Goal: Task Accomplishment & Management: Manage account settings

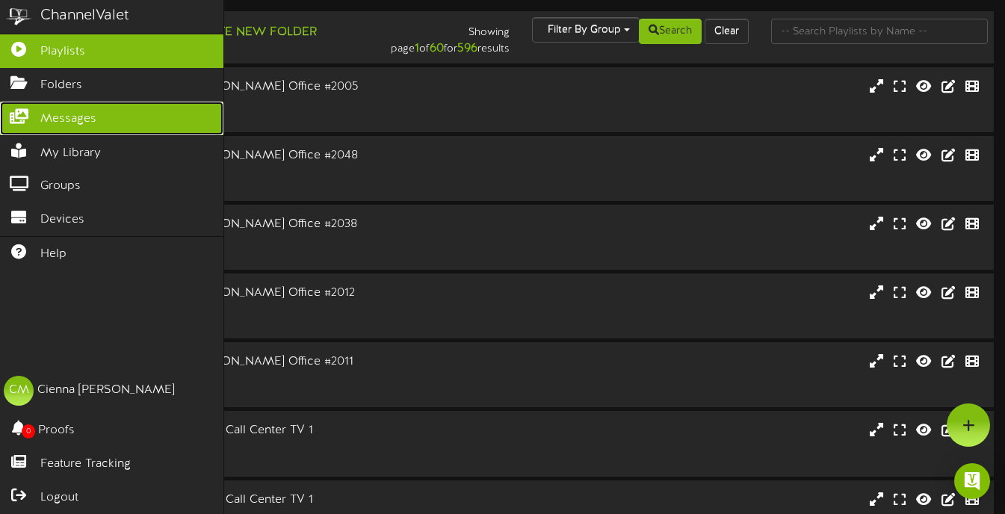
click at [22, 120] on icon at bounding box center [18, 114] width 37 height 11
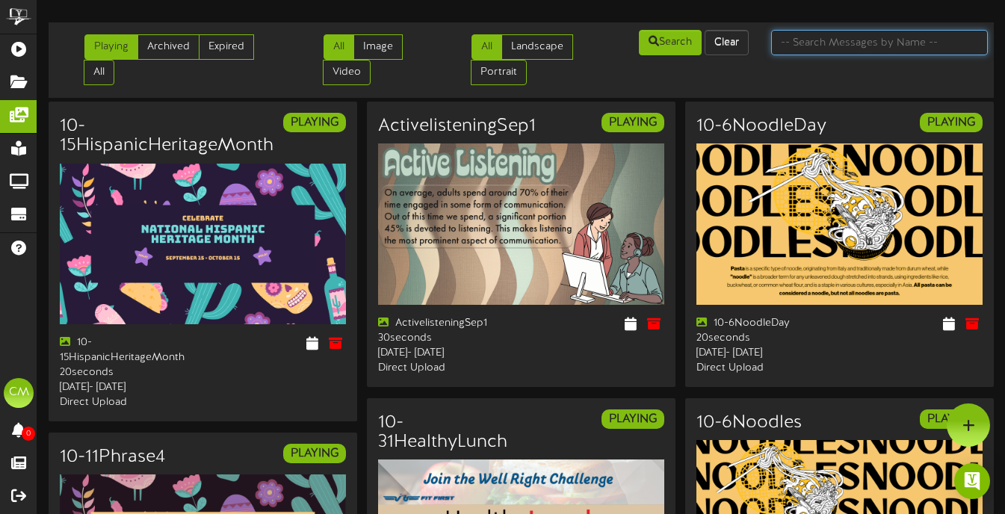
click at [847, 46] on input "text" at bounding box center [879, 42] width 217 height 25
type input "jazz"
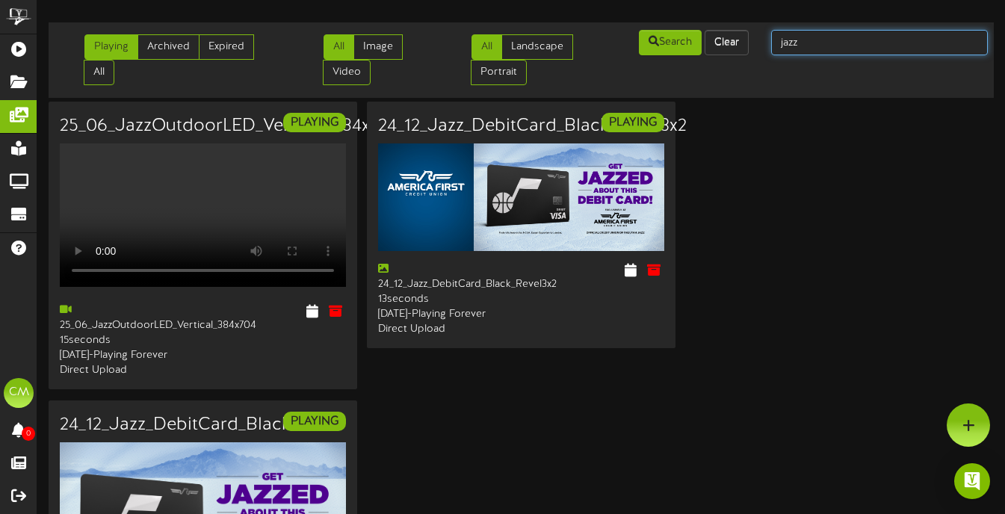
click at [817, 46] on input "jazz" at bounding box center [879, 42] width 217 height 25
type input "mammoth"
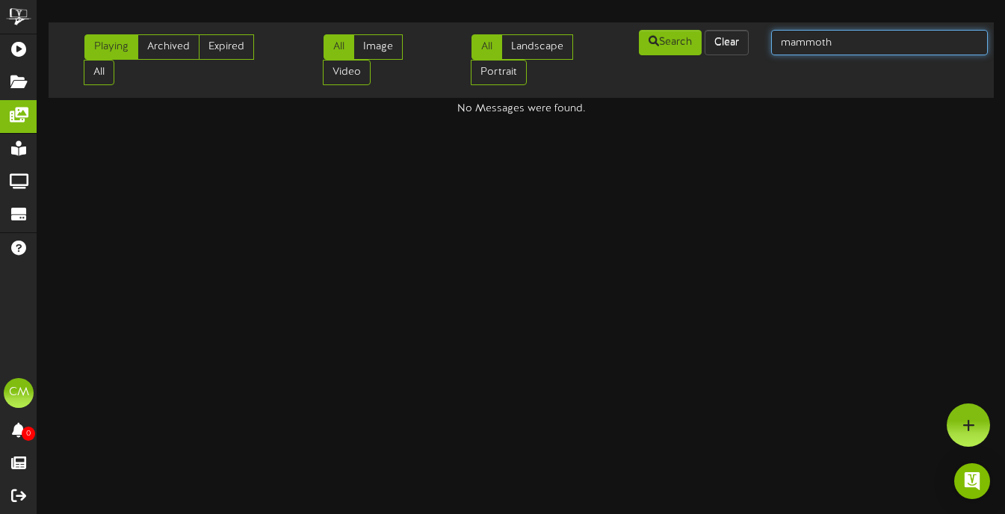
click at [857, 46] on input "mammoth" at bounding box center [879, 42] width 217 height 25
type input "hocky"
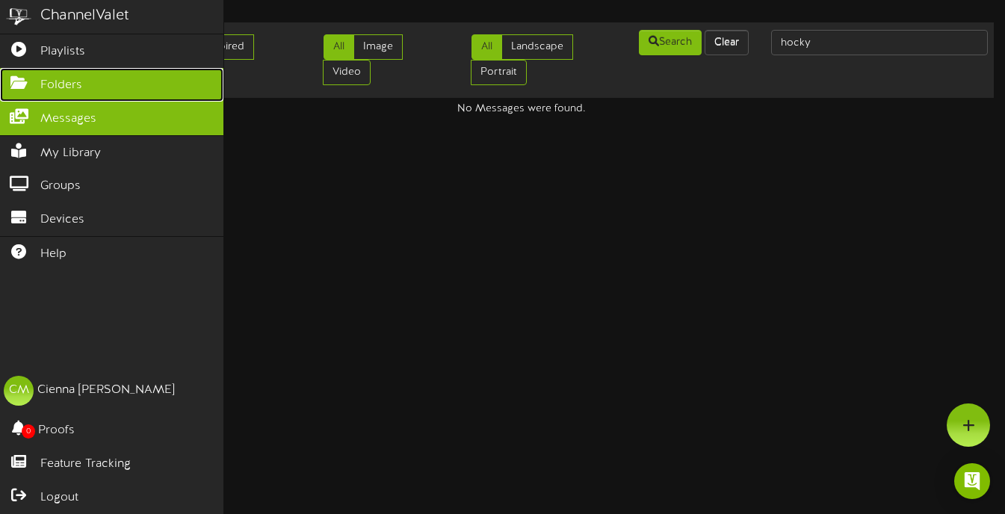
click at [34, 97] on link "Folders" at bounding box center [111, 85] width 223 height 34
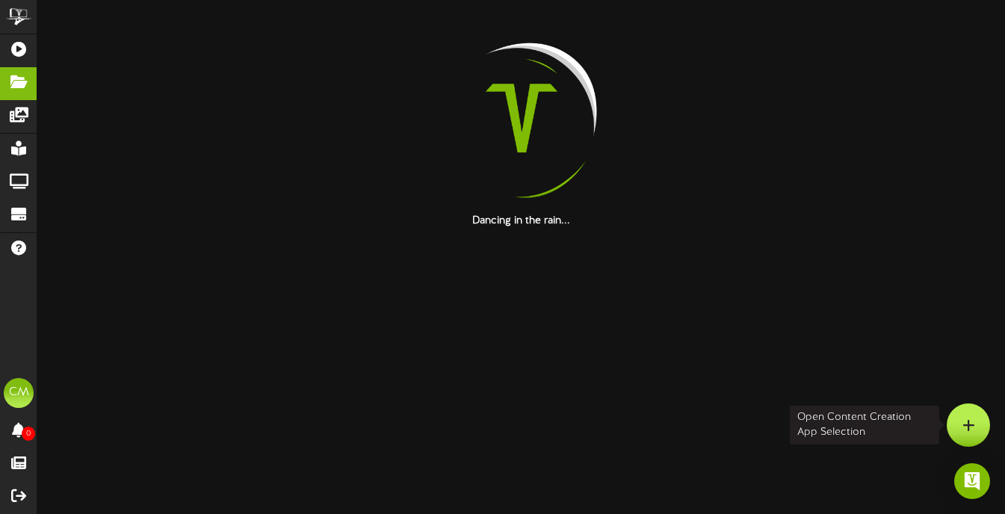
click at [961, 421] on div at bounding box center [968, 425] width 43 height 43
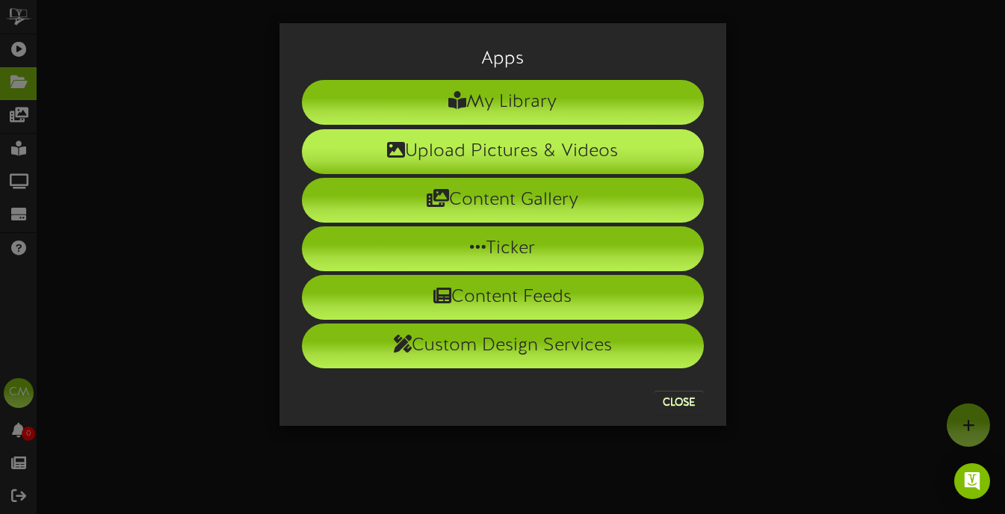
click at [643, 143] on li "Upload Pictures & Videos" at bounding box center [503, 151] width 402 height 45
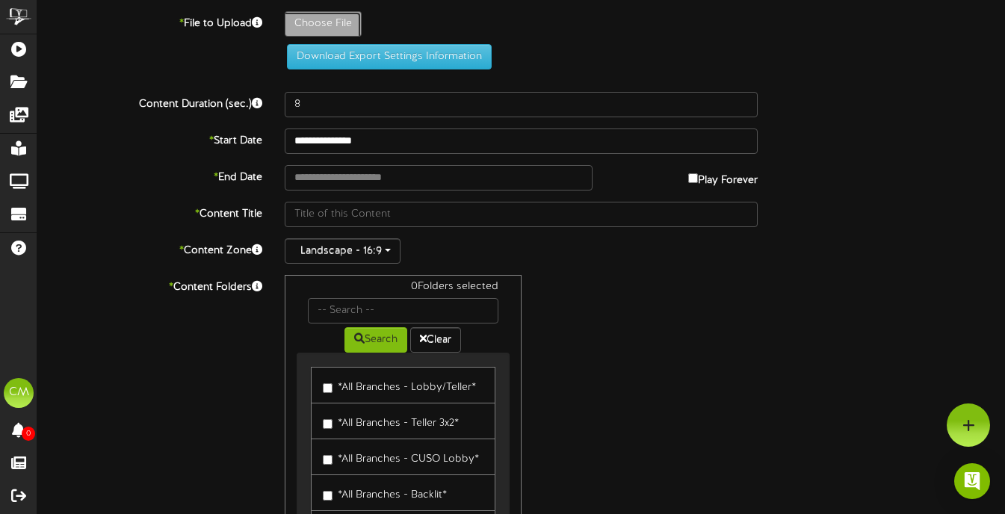
type input "**********"
type input "25-09-jazz-mammoth-seg-offer-revel"
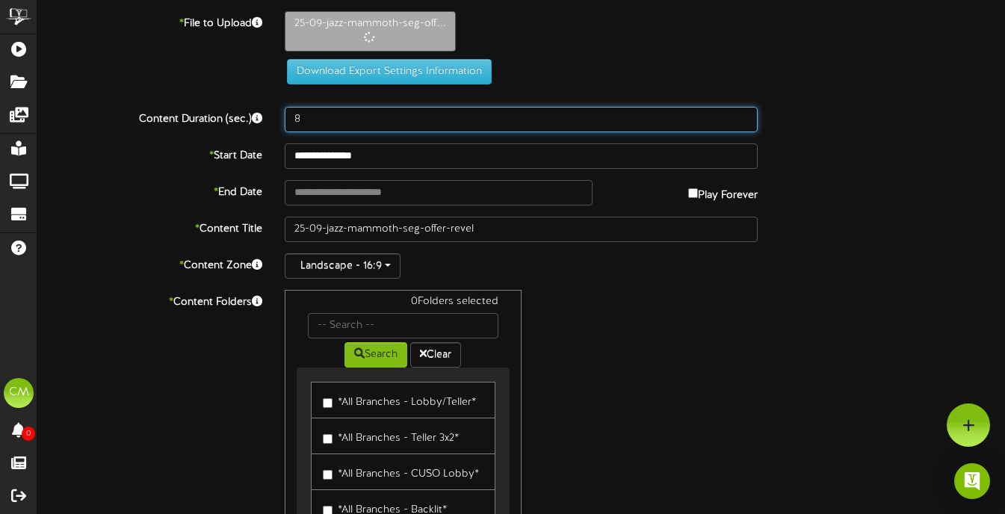
drag, startPoint x: 314, startPoint y: 122, endPoint x: 270, endPoint y: 122, distance: 44.1
click at [270, 122] on div "Content Duration (sec.) 8" at bounding box center [521, 119] width 990 height 25
type input "13"
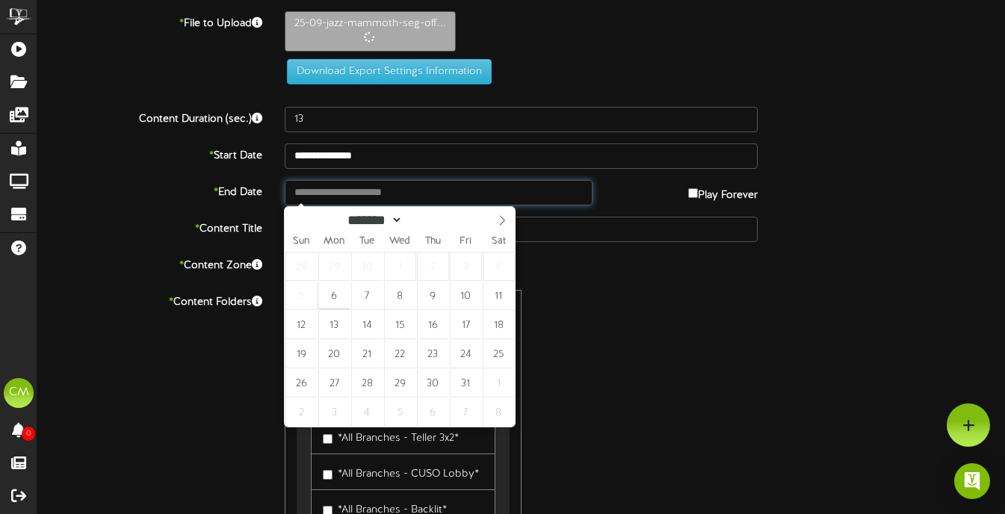
click at [344, 193] on input "text" at bounding box center [439, 192] width 308 height 25
type input "**********"
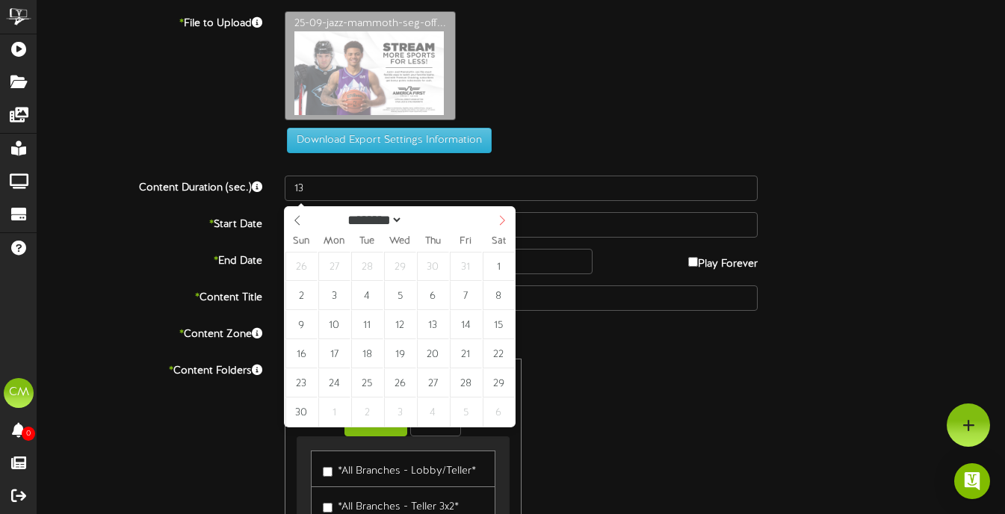
click at [504, 213] on span at bounding box center [502, 219] width 25 height 25
select select "**"
click at [504, 213] on span at bounding box center [502, 219] width 25 height 25
type input "****"
click at [504, 213] on span at bounding box center [502, 219] width 25 height 25
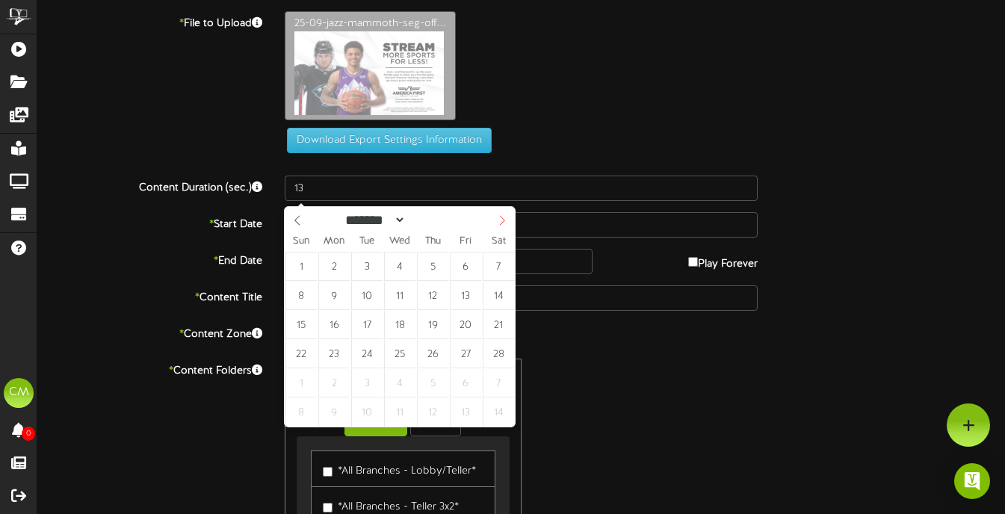
click at [504, 213] on span at bounding box center [502, 219] width 25 height 25
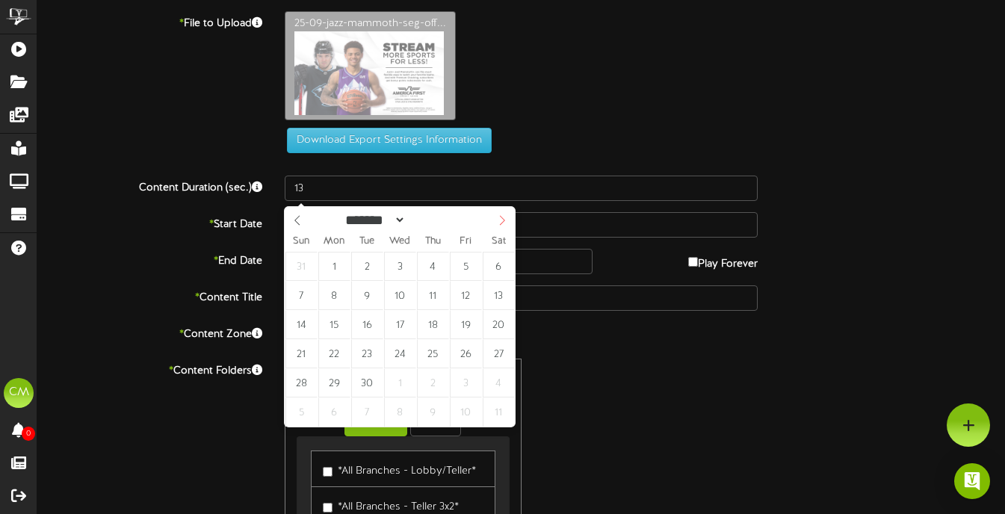
click at [504, 213] on span at bounding box center [502, 219] width 25 height 25
select select "*"
click at [504, 213] on span at bounding box center [502, 219] width 25 height 25
type input "**********"
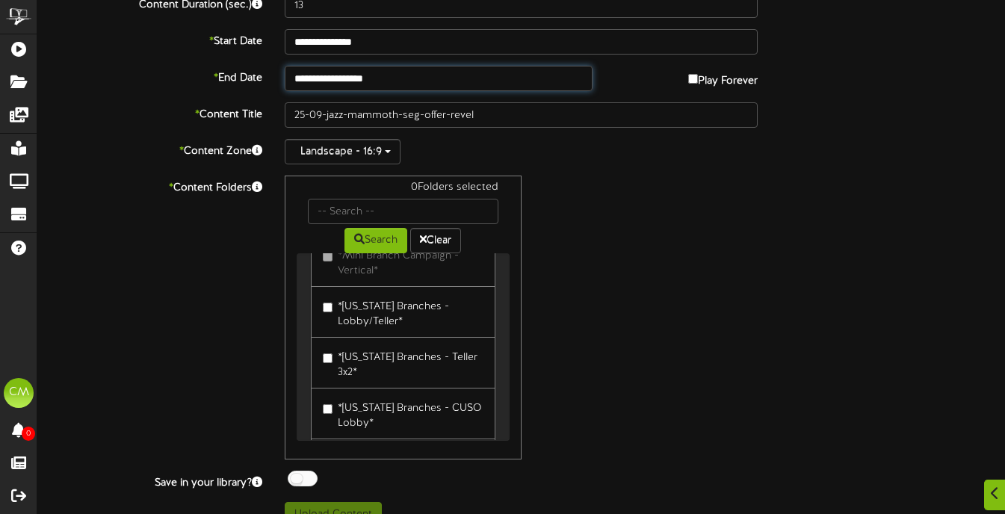
scroll to position [834, 0]
click at [431, 329] on label "*[US_STATE] Branches - Lobby/Teller*" at bounding box center [403, 311] width 160 height 35
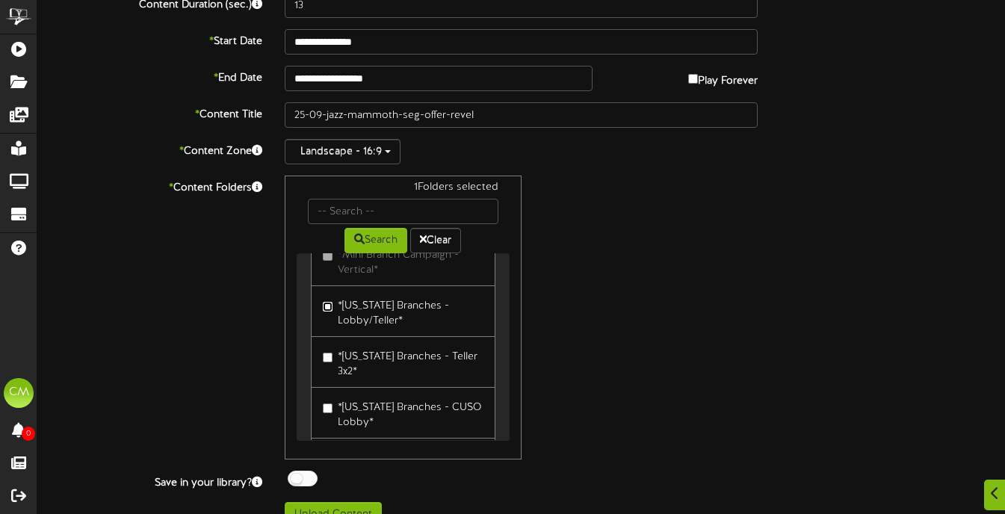
scroll to position [208, 0]
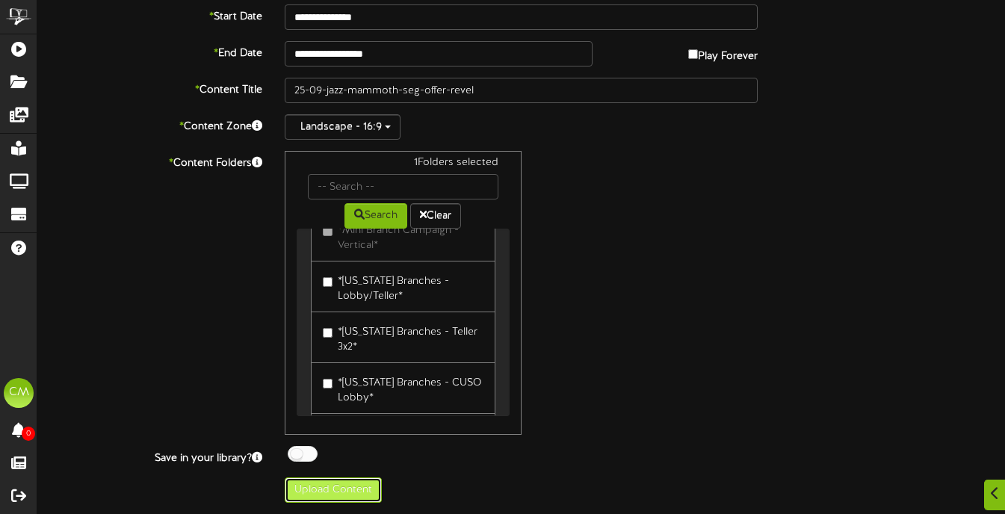
click at [333, 499] on button "Upload Content" at bounding box center [333, 490] width 97 height 25
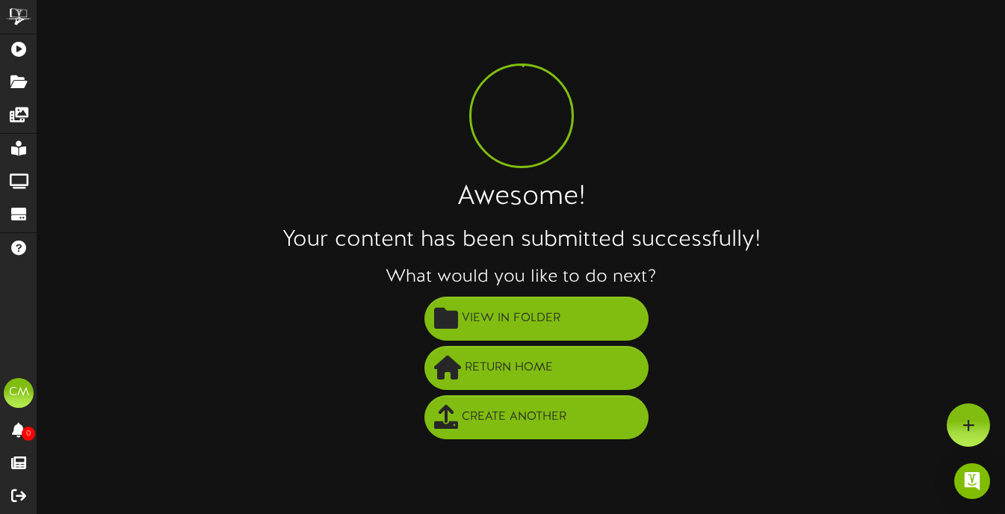
scroll to position [0, 0]
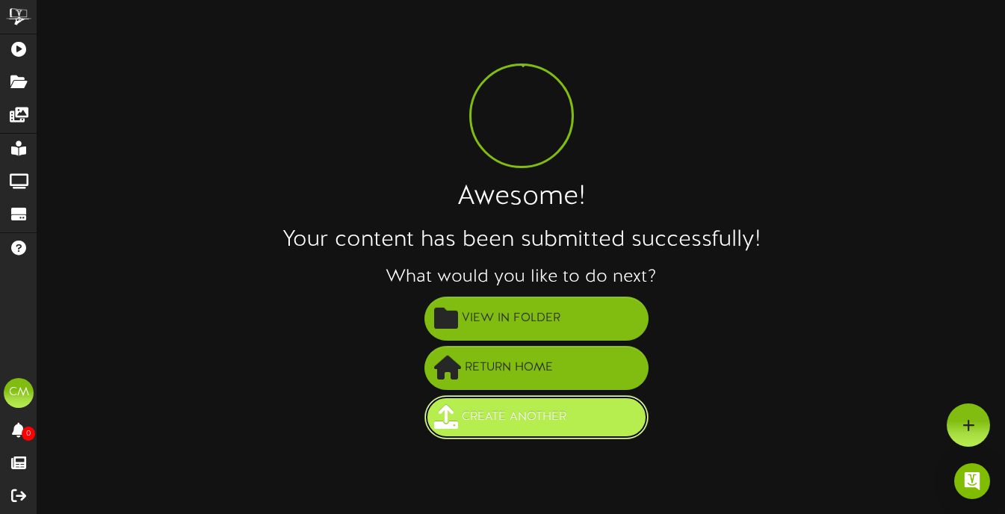
click at [540, 410] on span "Create Another" at bounding box center [514, 417] width 112 height 25
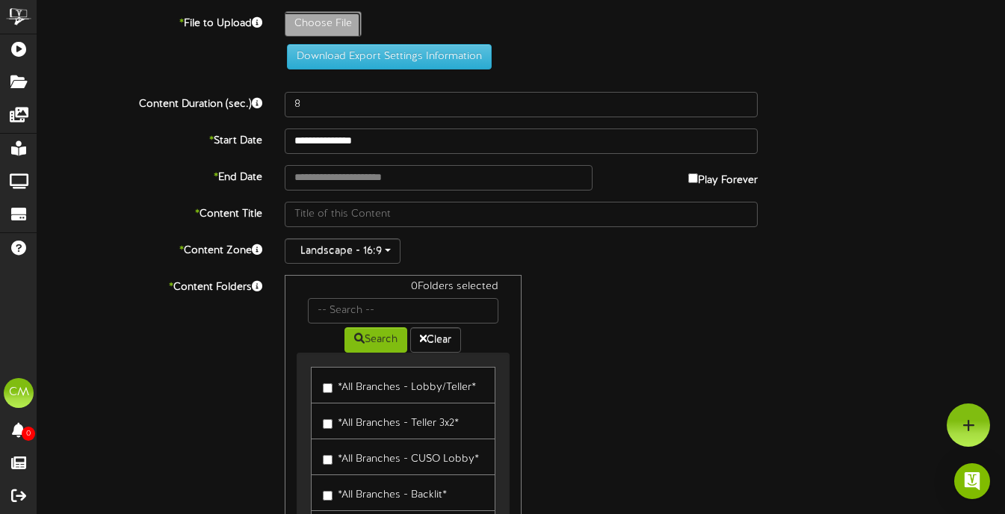
type input "**********"
type input "25-09-jazz-mammoth-seg-offer-revel3x2"
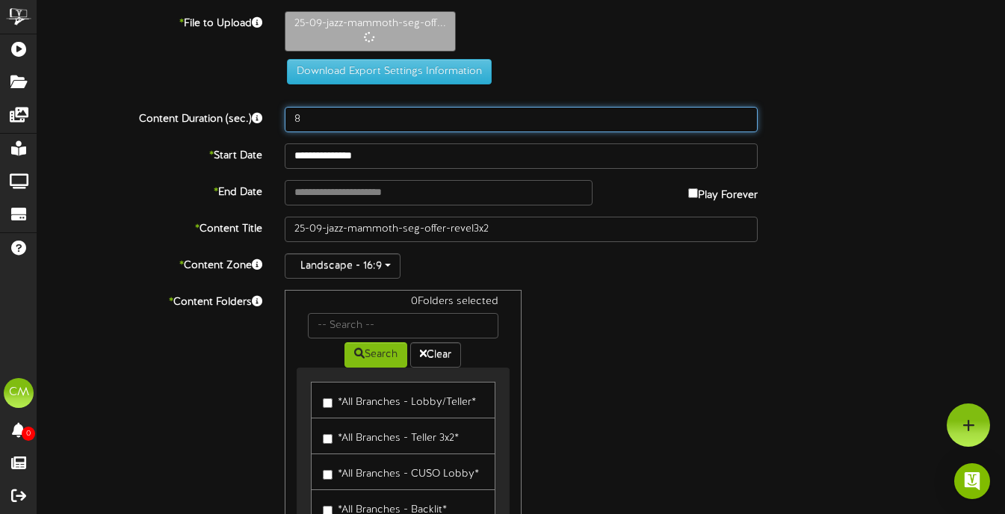
drag, startPoint x: 303, startPoint y: 123, endPoint x: 287, endPoint y: 122, distance: 16.5
click at [287, 122] on input "8" at bounding box center [521, 119] width 473 height 25
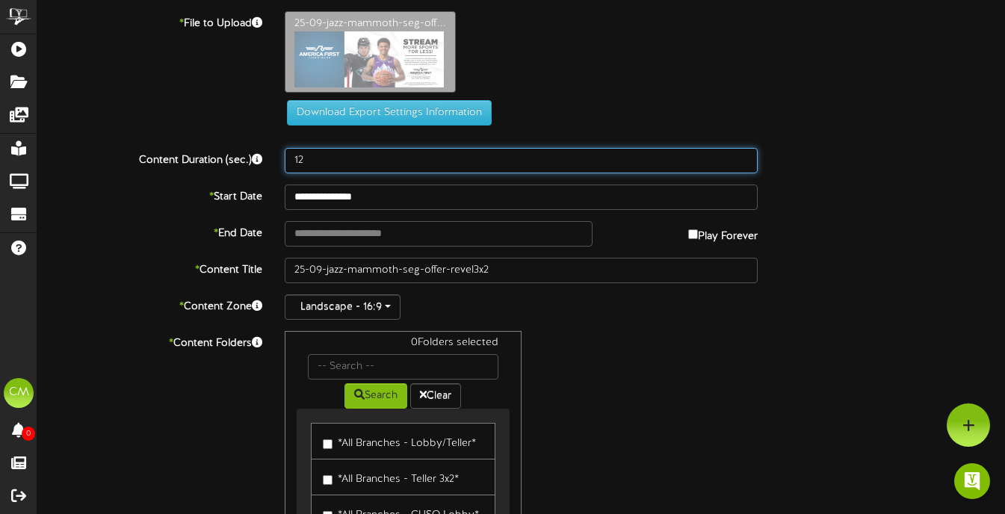
type input "12"
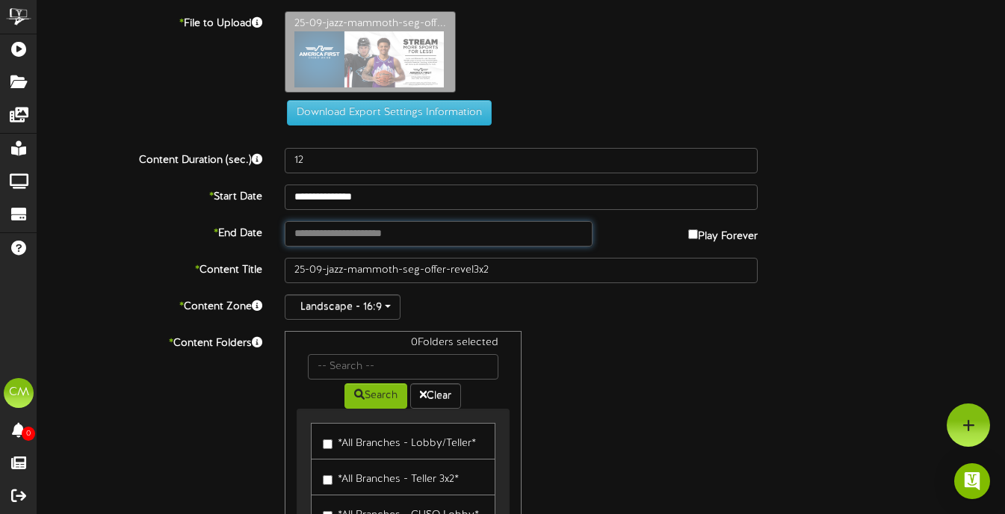
click at [413, 237] on input "text" at bounding box center [439, 233] width 308 height 25
type input "**********"
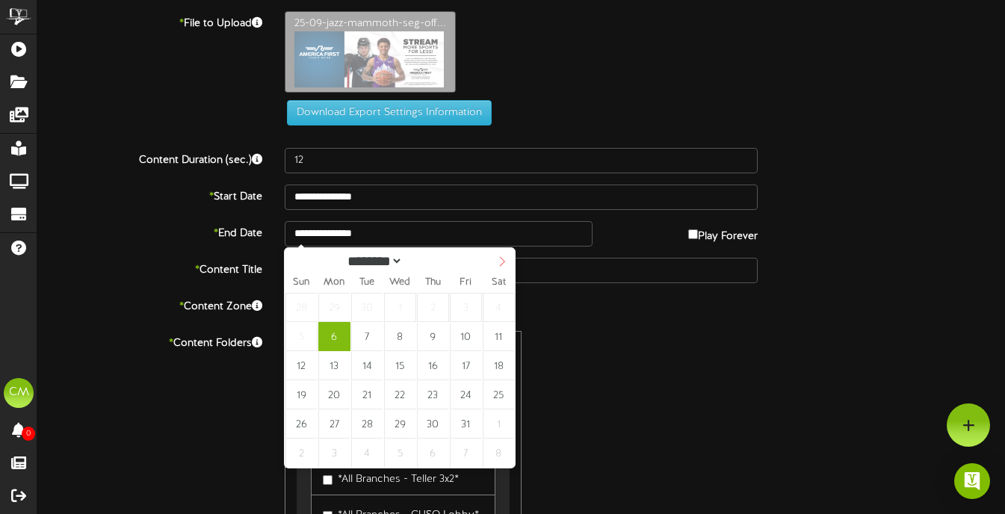
click at [504, 258] on icon at bounding box center [502, 261] width 10 height 10
select select "**"
click at [504, 258] on icon at bounding box center [502, 261] width 10 height 10
type input "****"
click at [504, 258] on icon at bounding box center [502, 261] width 10 height 10
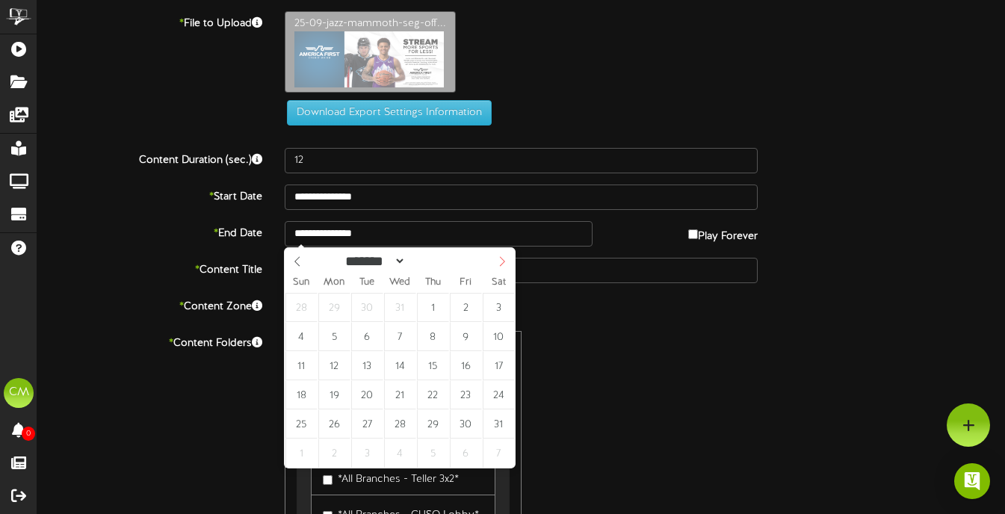
click at [504, 258] on icon at bounding box center [502, 261] width 10 height 10
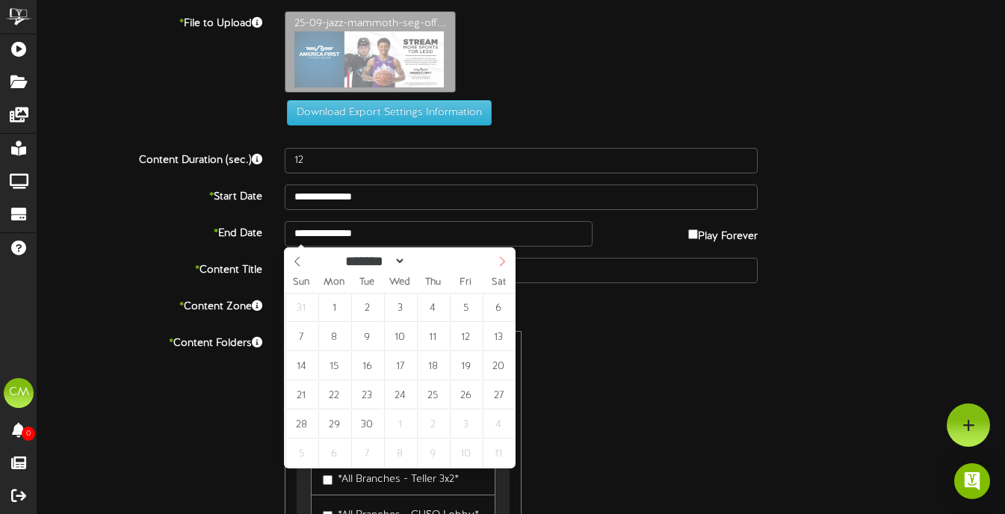
click at [504, 258] on icon at bounding box center [502, 261] width 10 height 10
select select "*"
click at [504, 258] on icon at bounding box center [502, 261] width 10 height 10
type input "**********"
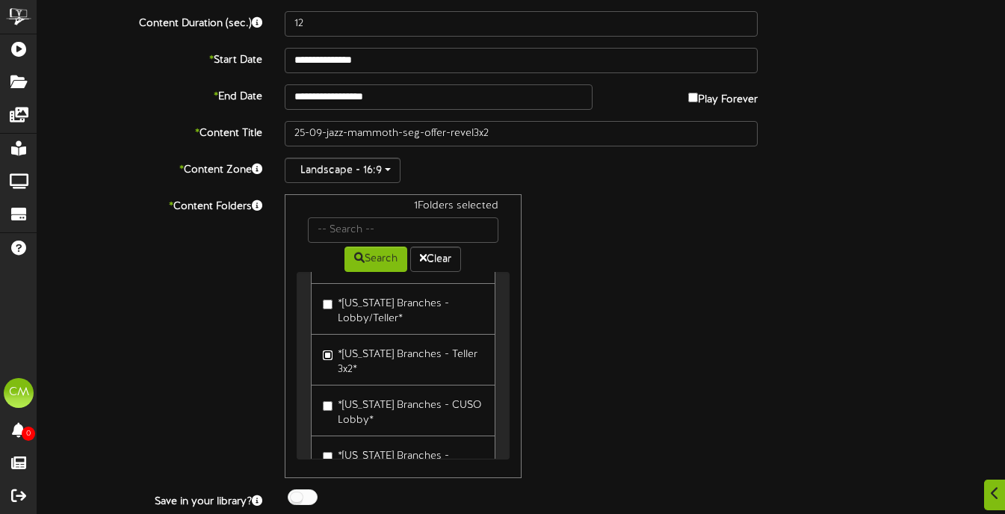
scroll to position [180, 0]
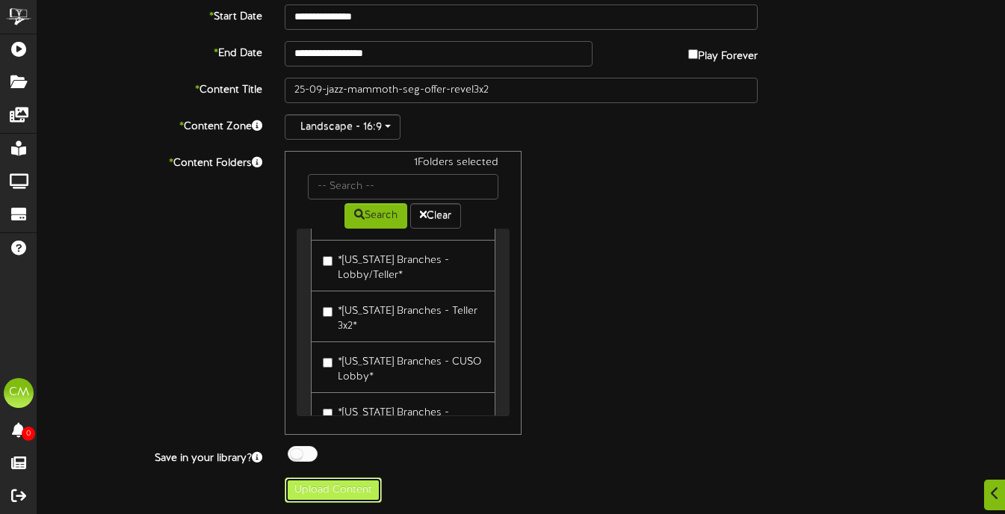
click at [352, 493] on button "Upload Content" at bounding box center [333, 490] width 97 height 25
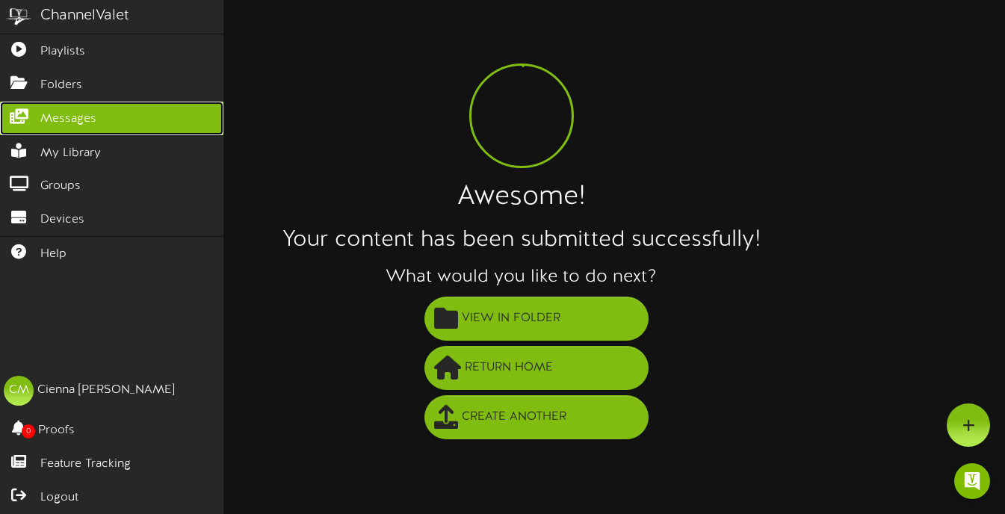
click at [52, 114] on span "Messages" at bounding box center [68, 119] width 56 height 17
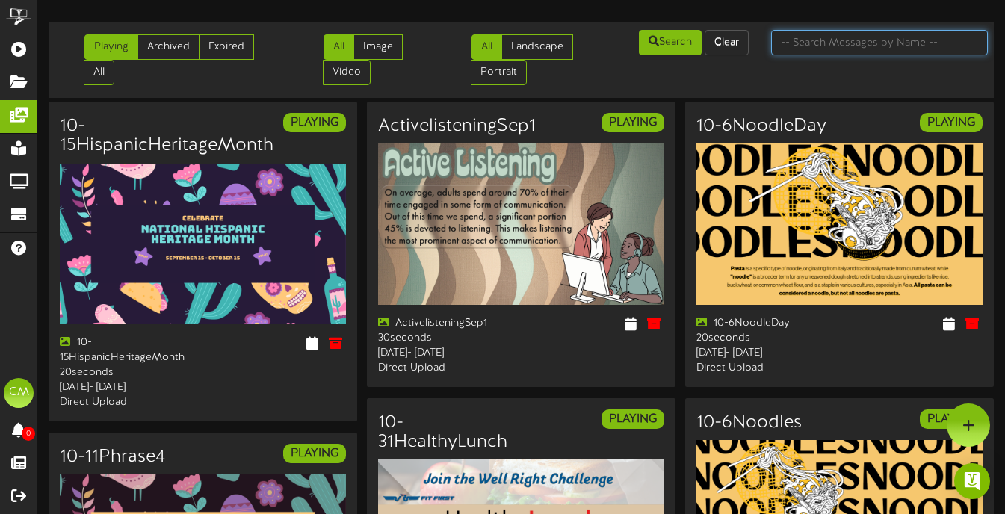
click at [806, 40] on input "text" at bounding box center [879, 42] width 217 height 25
type input "[PERSON_NAME]"
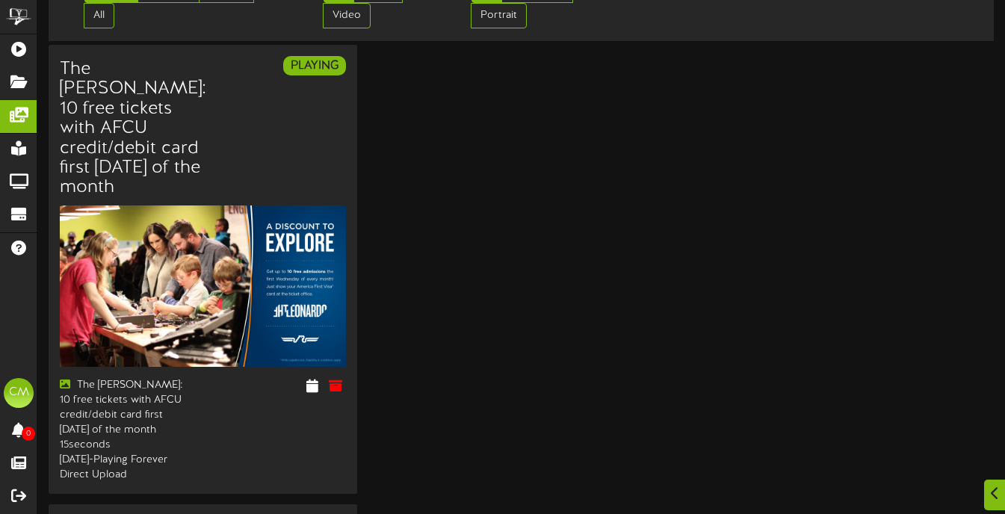
scroll to position [58, 0]
click at [337, 382] on icon at bounding box center [336, 385] width 16 height 16
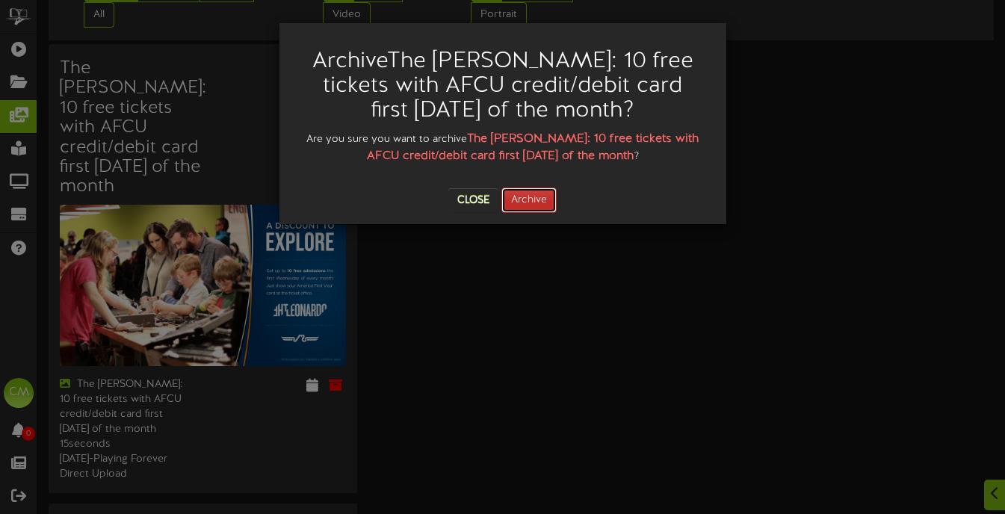
click at [531, 204] on button "Archive" at bounding box center [528, 200] width 55 height 25
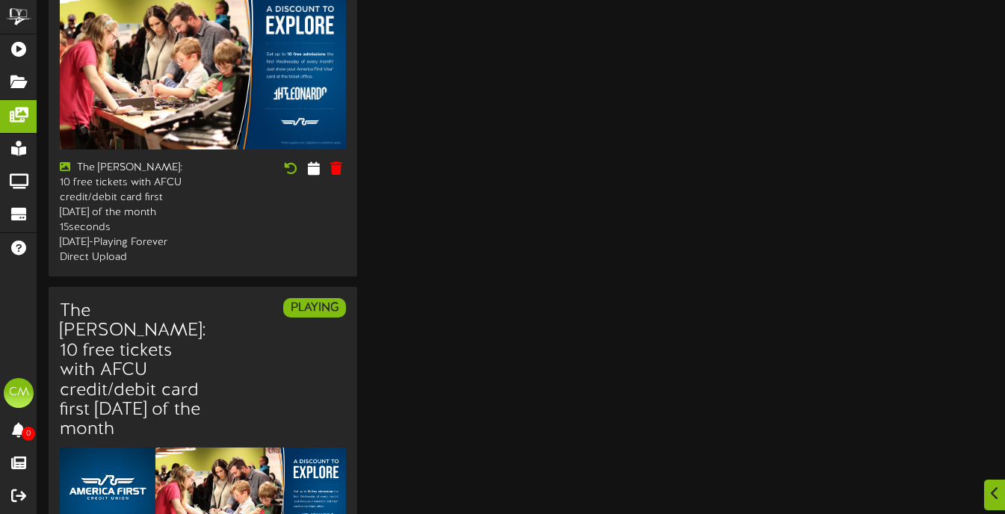
scroll to position [0, 0]
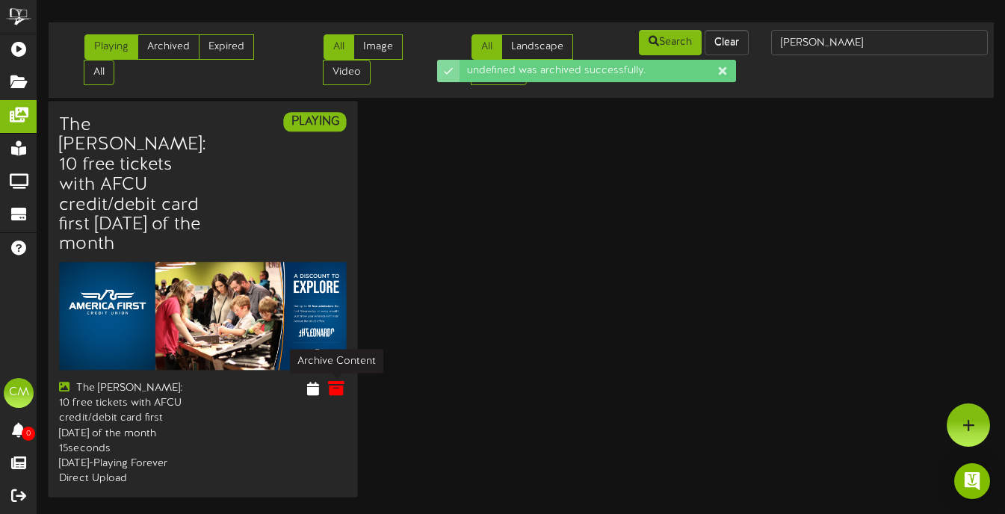
click at [339, 386] on icon at bounding box center [336, 388] width 16 height 16
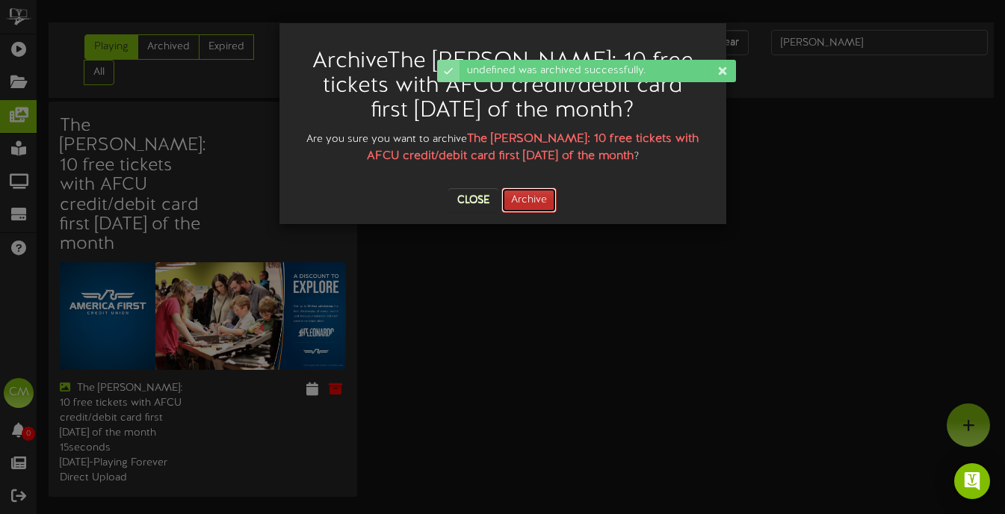
click at [532, 200] on button "Archive" at bounding box center [528, 200] width 55 height 25
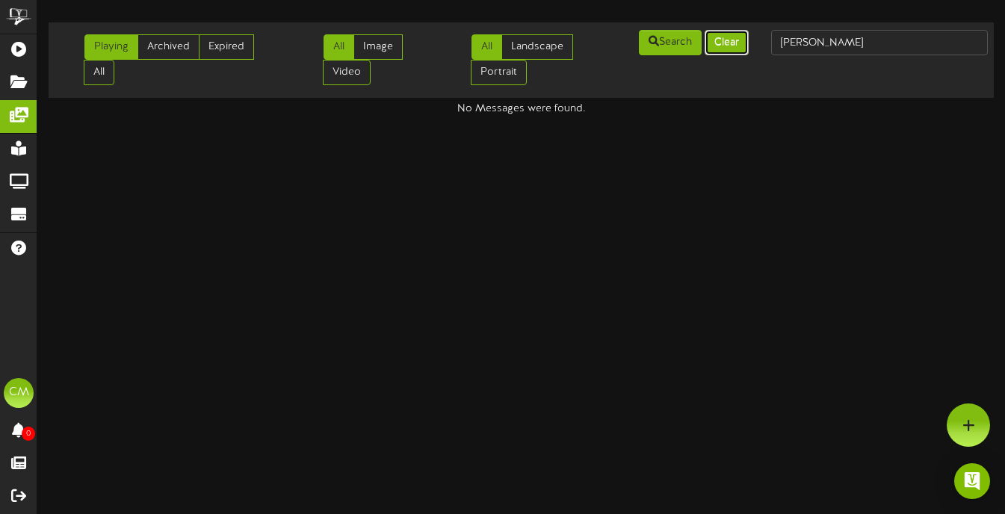
click at [732, 40] on button "Clear" at bounding box center [727, 42] width 44 height 25
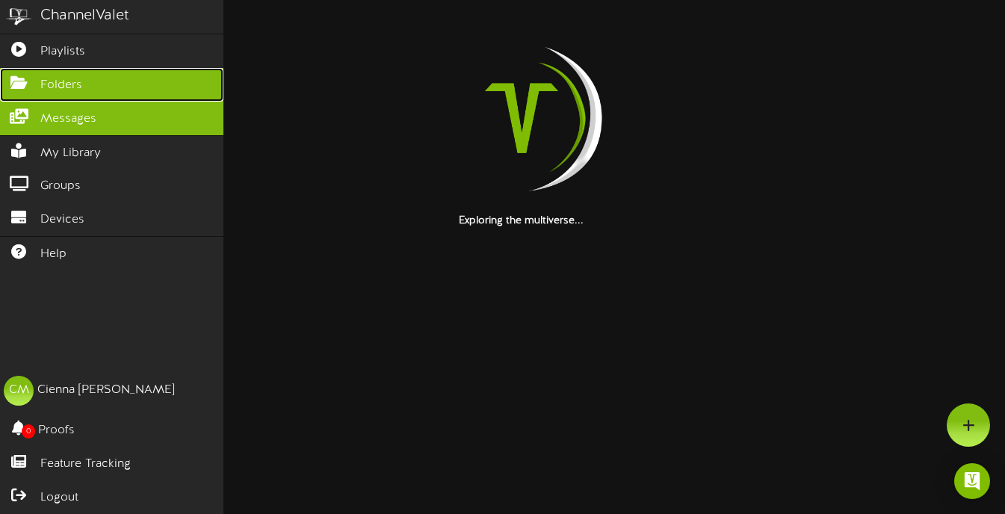
click at [43, 90] on span "Folders" at bounding box center [61, 85] width 42 height 17
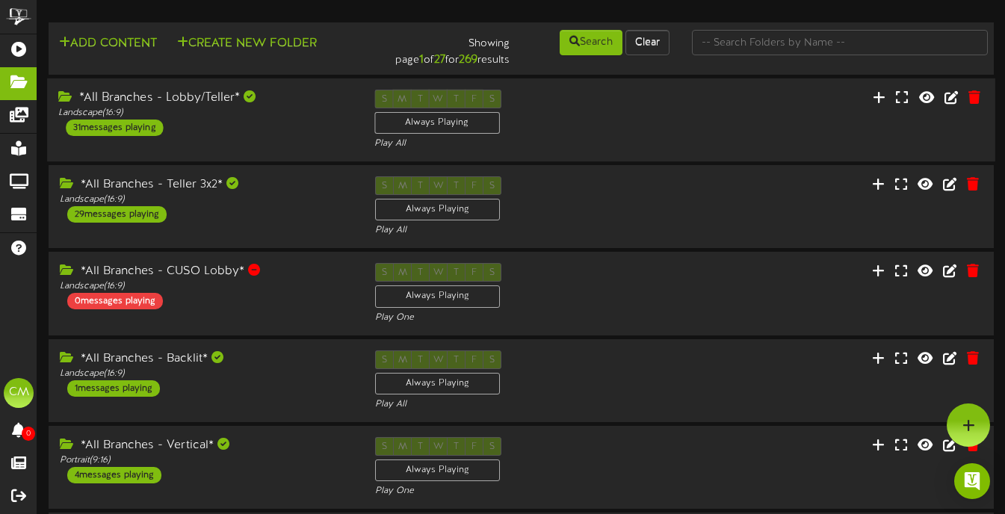
click at [198, 136] on div "*All Branches - Lobby/Teller* Landscape ( 16:9 ) 31 messages playing" at bounding box center [205, 113] width 316 height 46
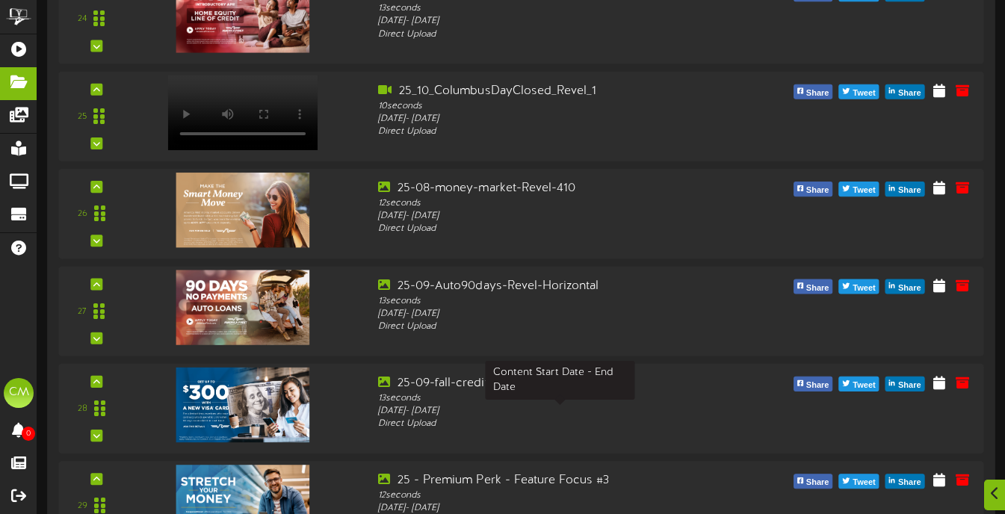
scroll to position [2521, 0]
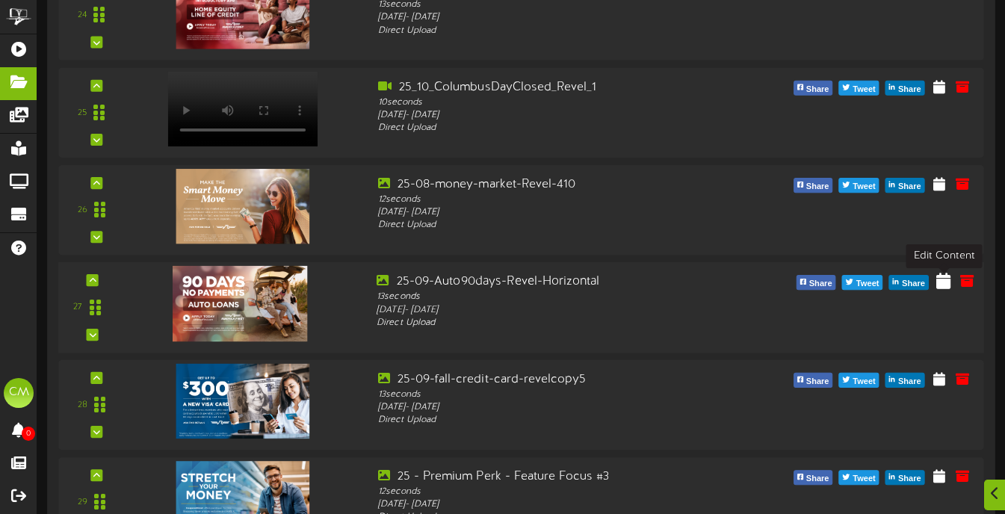
click at [944, 288] on icon at bounding box center [943, 281] width 14 height 16
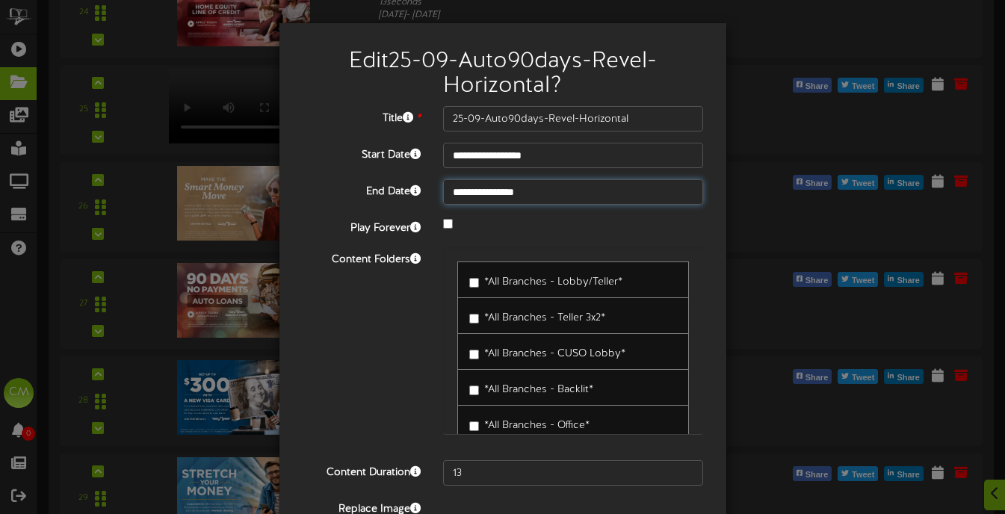
click at [573, 194] on input "**********" at bounding box center [573, 191] width 261 height 25
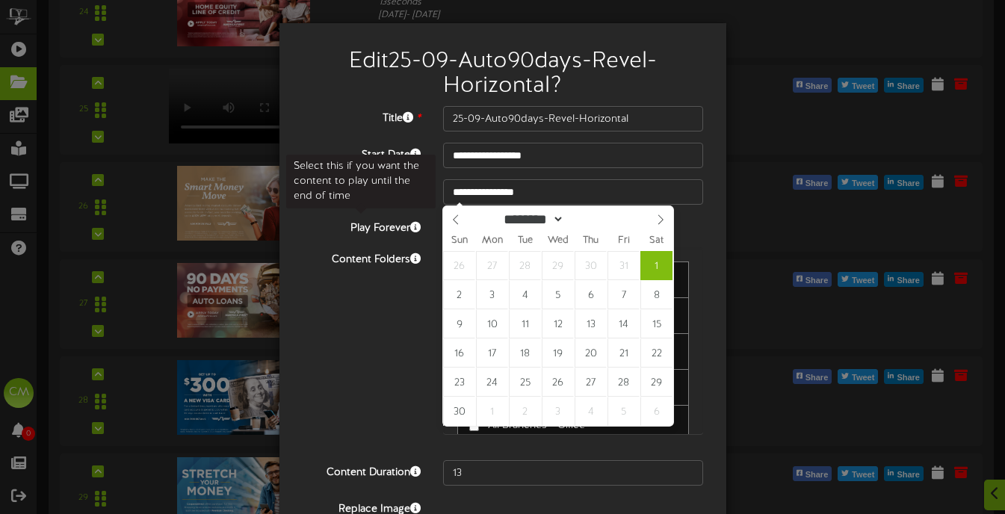
click at [401, 228] on label "Play Forever" at bounding box center [361, 226] width 141 height 20
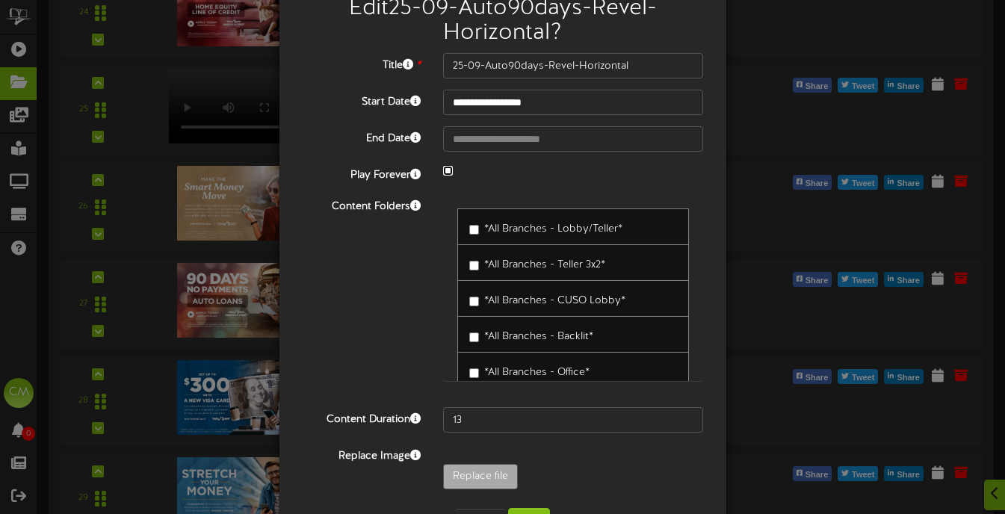
scroll to position [107, 0]
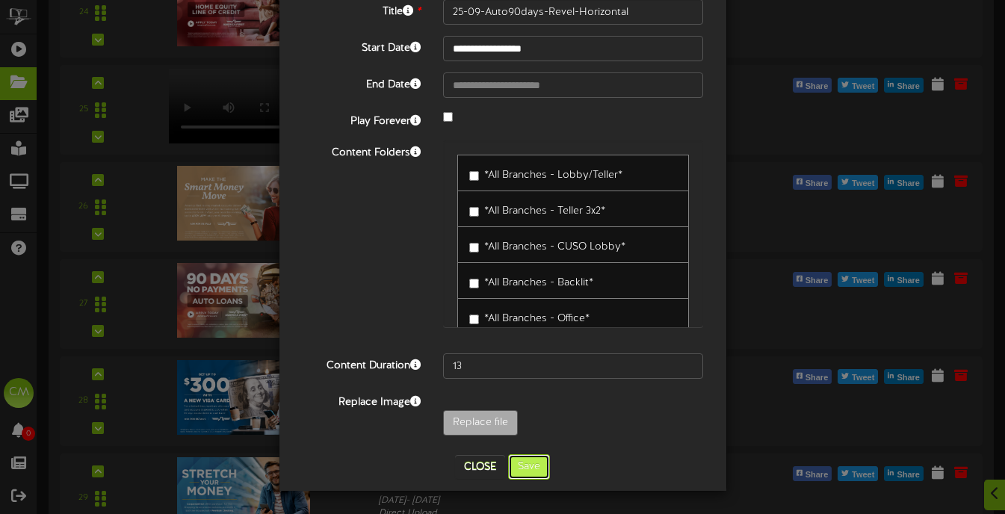
click at [534, 466] on button "Save" at bounding box center [529, 466] width 42 height 25
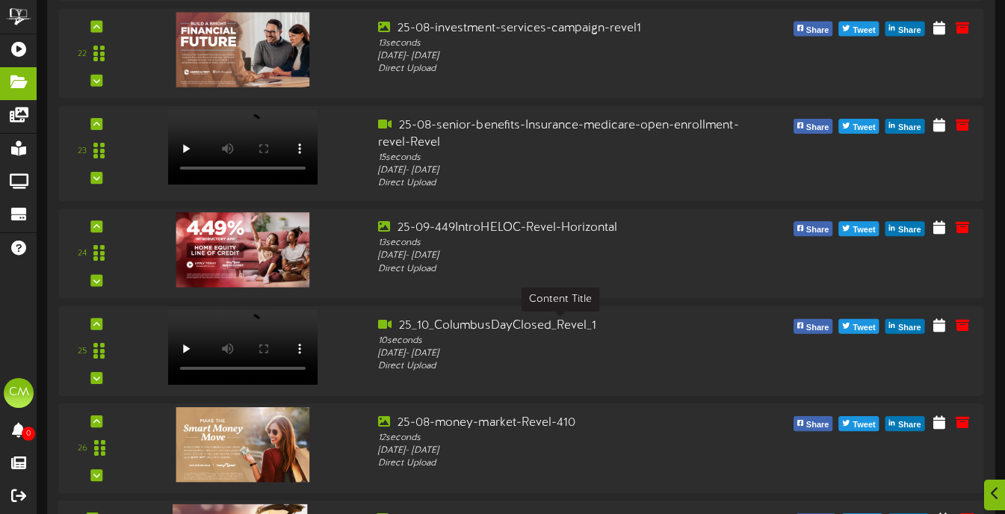
scroll to position [2283, 0]
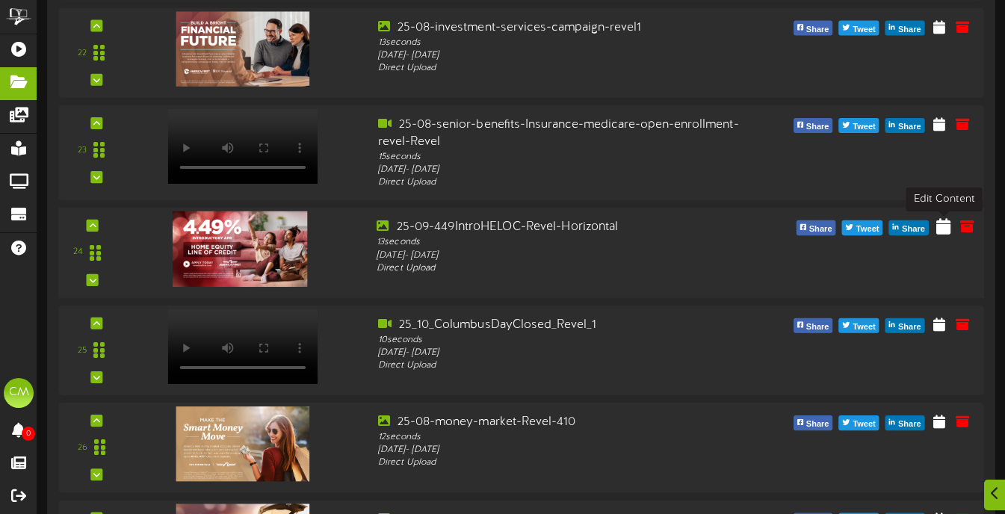
click at [942, 226] on icon at bounding box center [943, 225] width 14 height 16
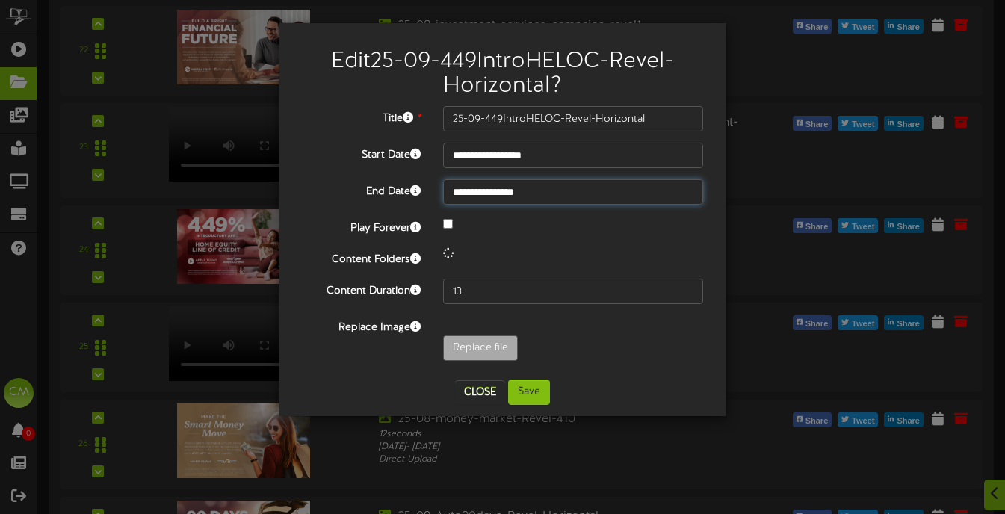
click at [552, 192] on input "**********" at bounding box center [573, 191] width 261 height 25
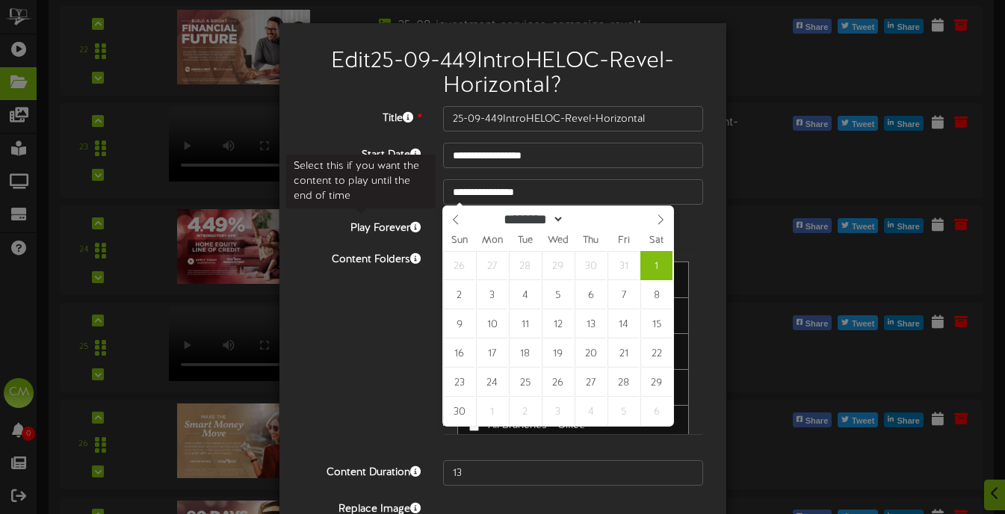
click at [404, 226] on label "Play Forever" at bounding box center [361, 226] width 141 height 20
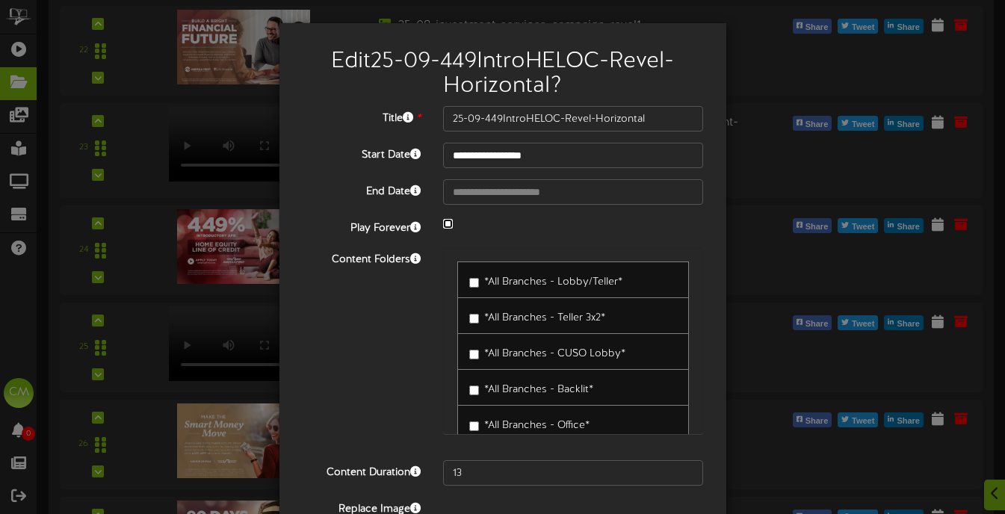
scroll to position [107, 0]
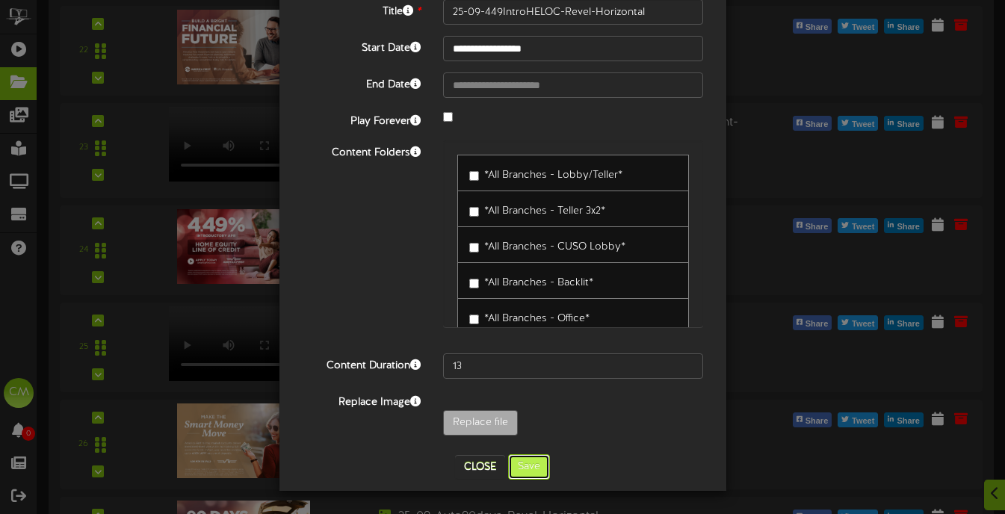
click at [513, 468] on button "Save" at bounding box center [529, 466] width 42 height 25
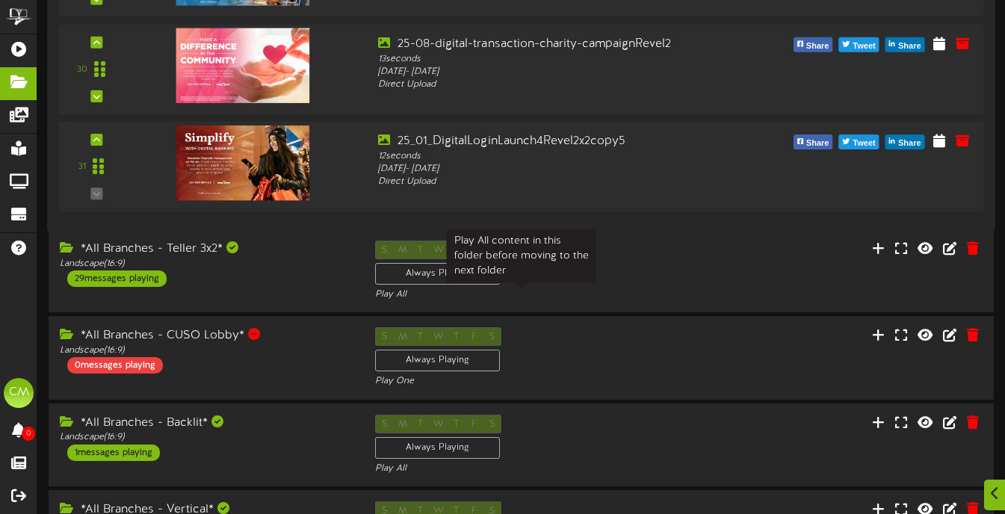
scroll to position [3078, 0]
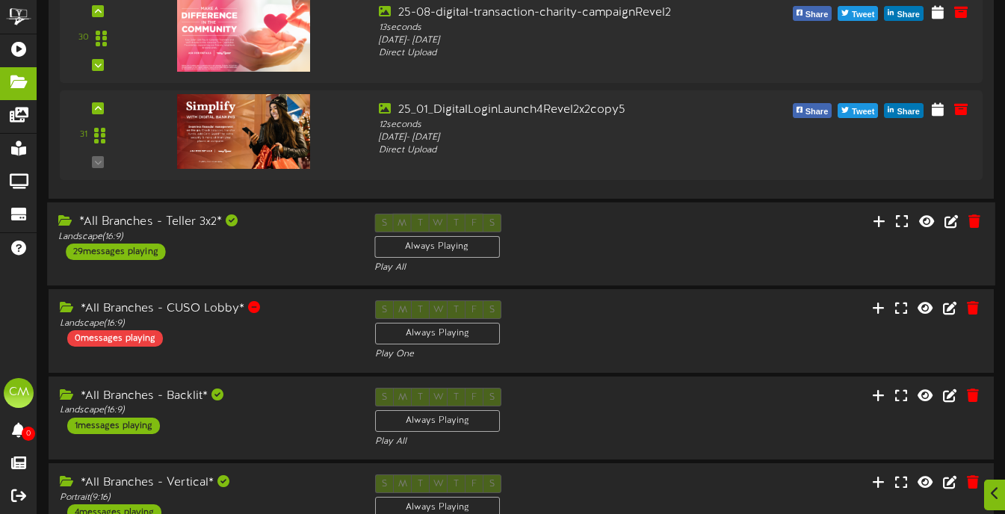
click at [359, 248] on div "*All Branches - Teller 3x2* Landscape ( 16:9 ) 29 messages playing" at bounding box center [205, 237] width 316 height 46
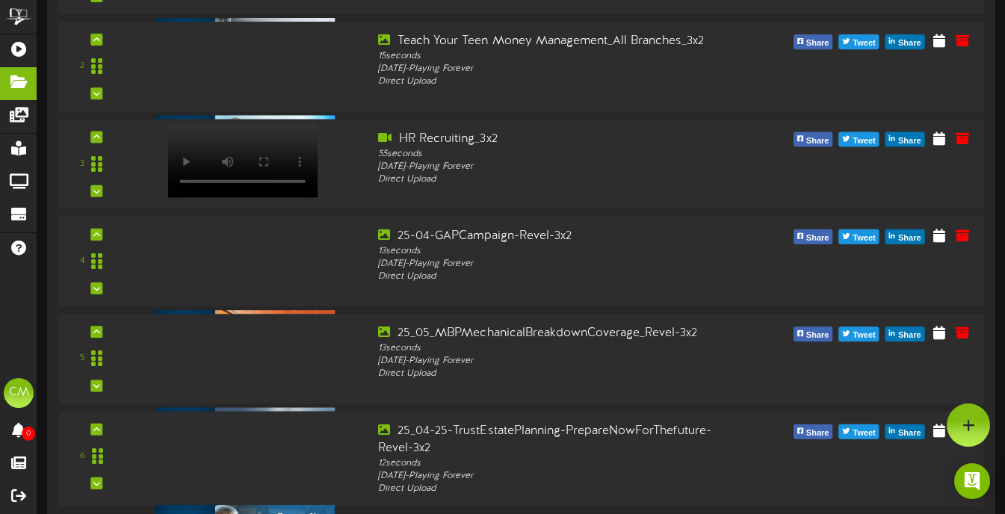
scroll to position [3517, 0]
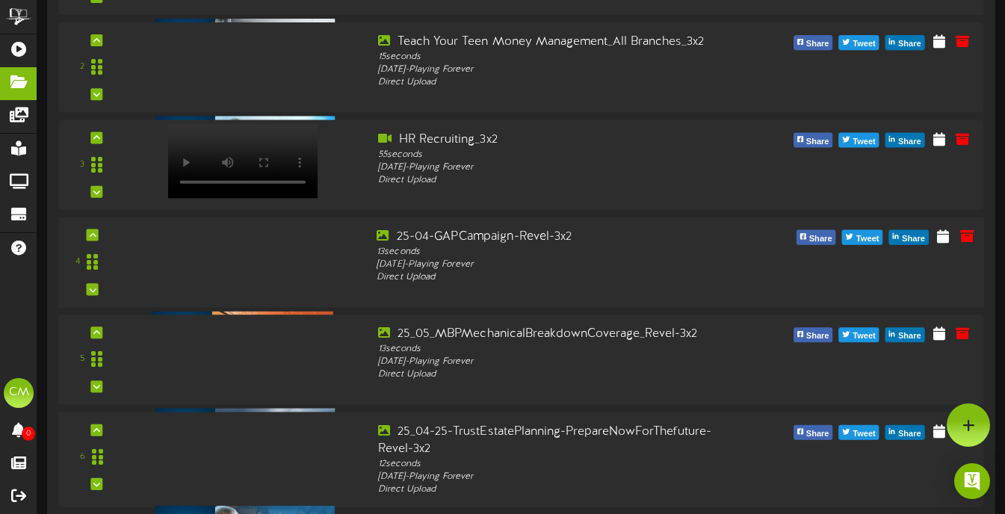
click at [280, 294] on div "4 13 seconds" at bounding box center [521, 262] width 935 height 68
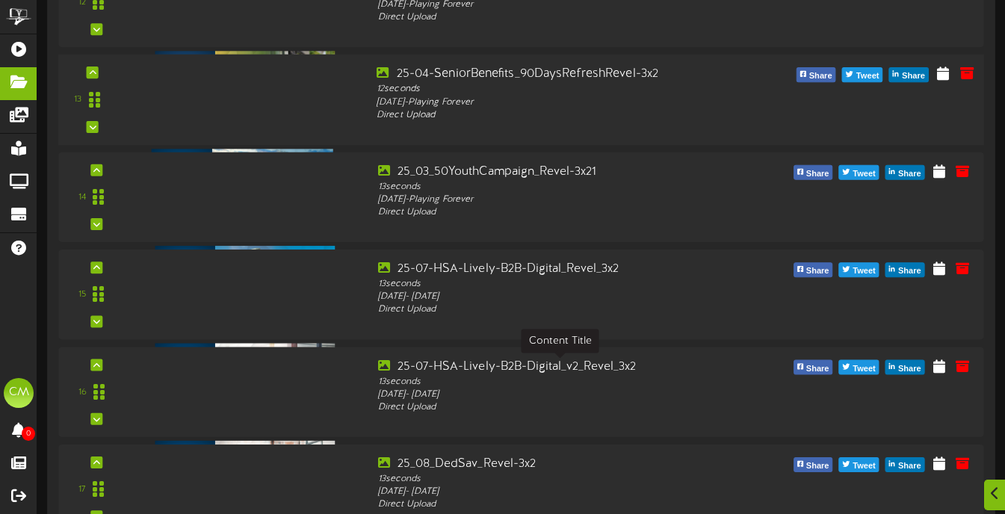
scroll to position [4690, 0]
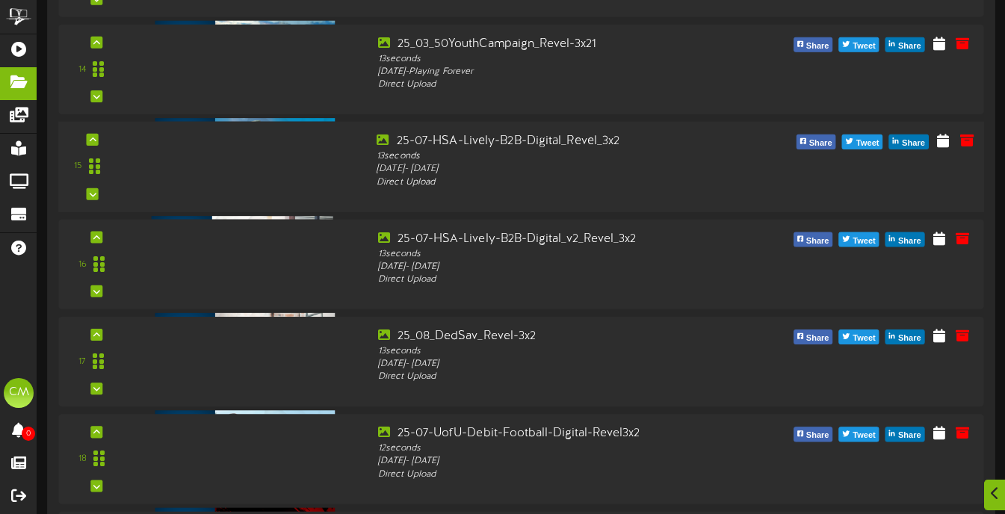
click at [279, 192] on div "15 13" at bounding box center [521, 167] width 935 height 68
click at [298, 294] on div "16 13" at bounding box center [521, 264] width 935 height 68
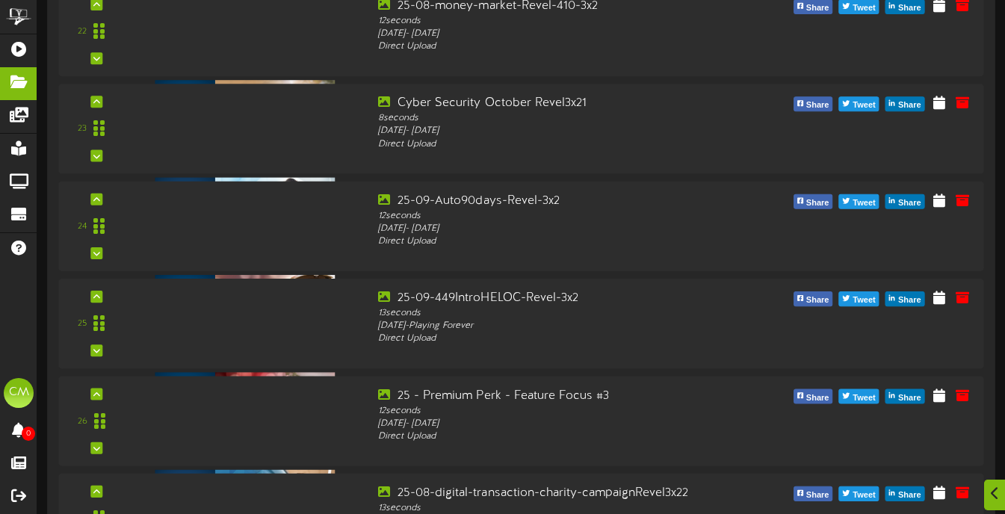
scroll to position [5515, 0]
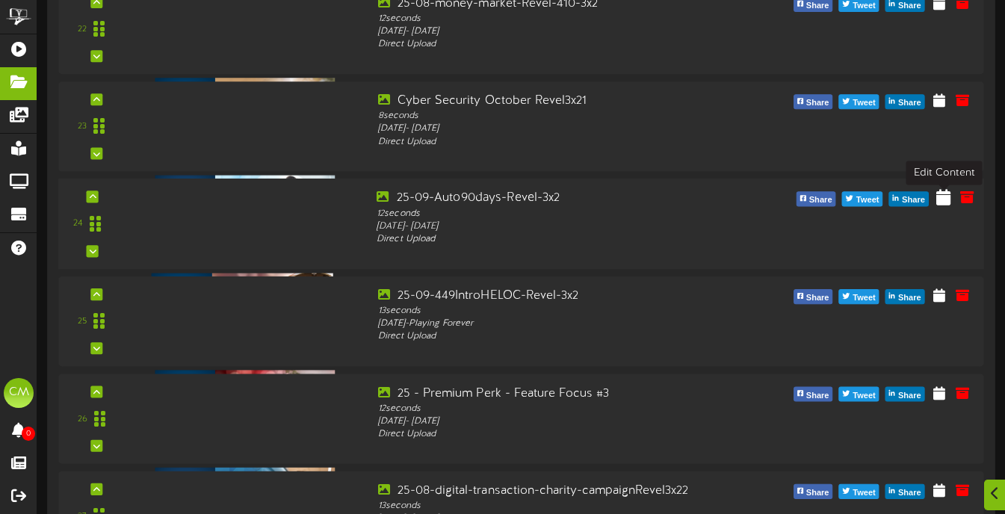
click at [942, 200] on icon at bounding box center [943, 197] width 14 height 16
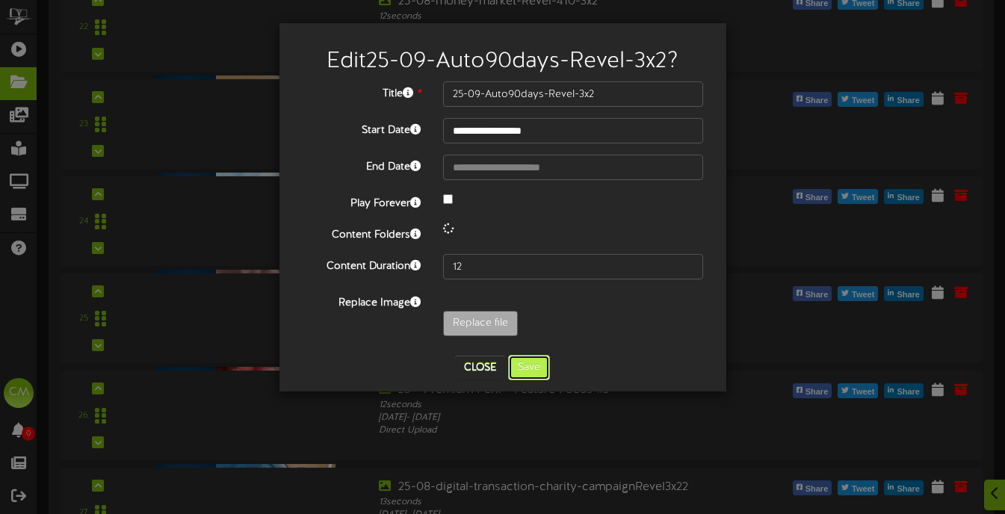
click at [545, 361] on button "Save" at bounding box center [529, 367] width 42 height 25
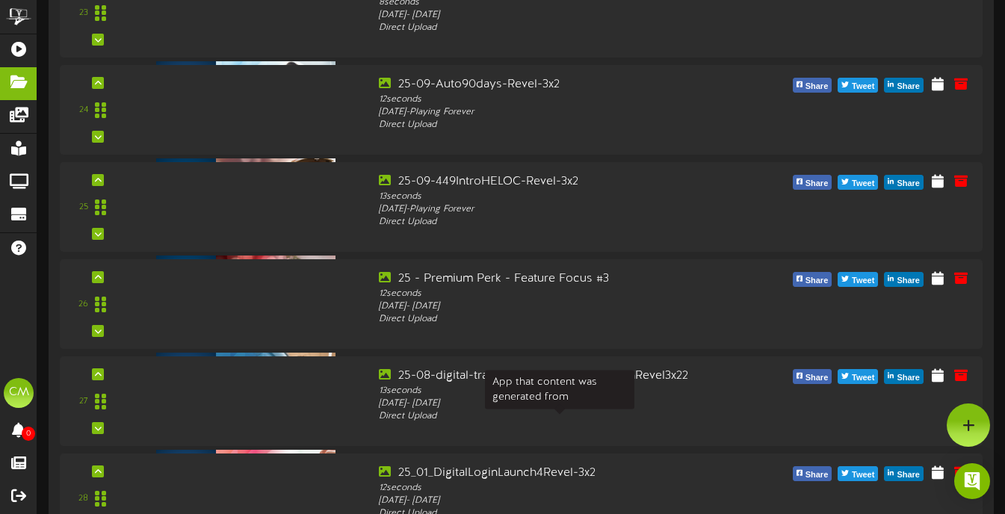
scroll to position [5626, 0]
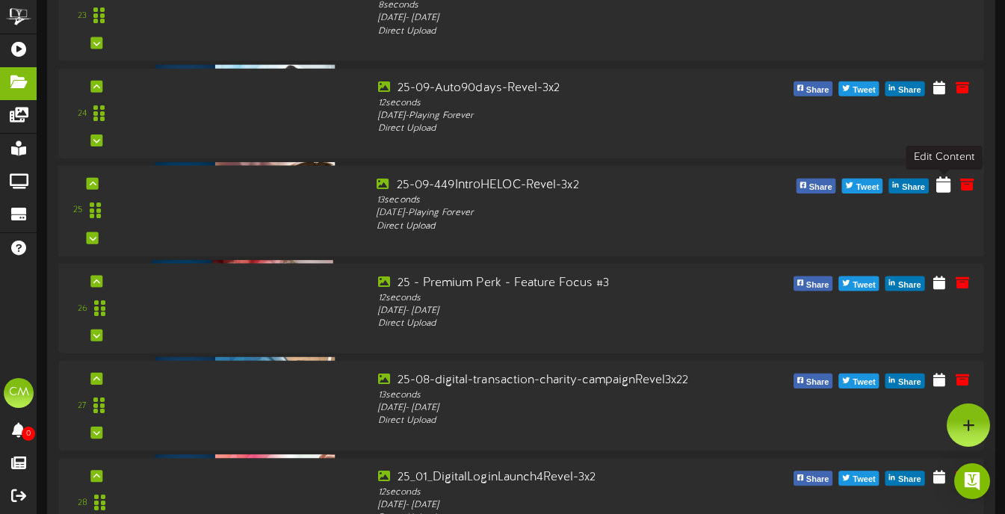
click at [947, 186] on icon at bounding box center [943, 184] width 14 height 16
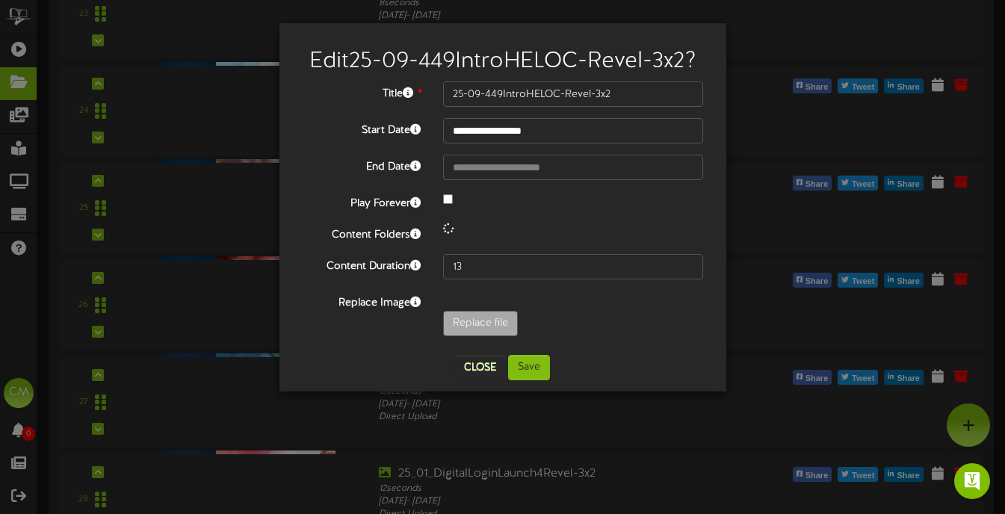
click at [447, 204] on div at bounding box center [573, 200] width 283 height 18
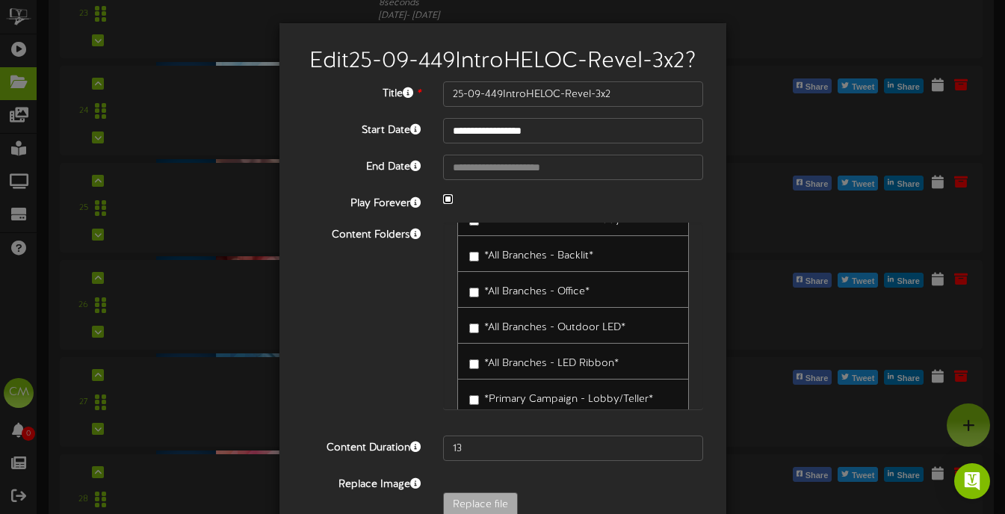
scroll to position [82, 0]
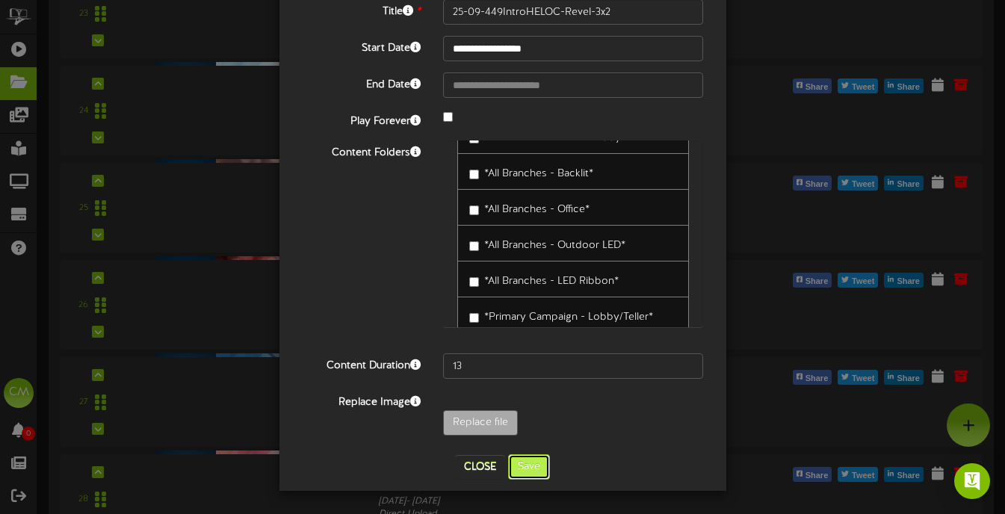
click at [537, 476] on button "Save" at bounding box center [529, 466] width 42 height 25
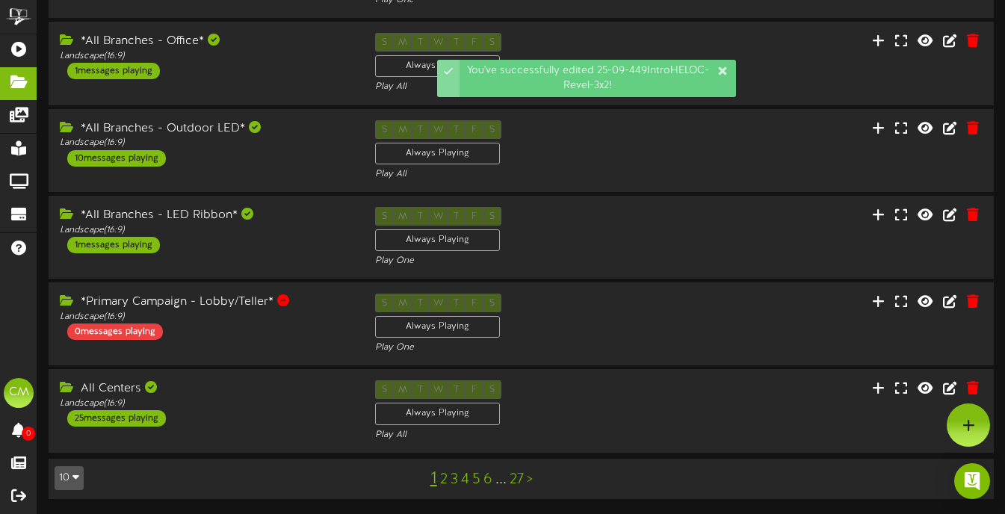
scroll to position [5626, 0]
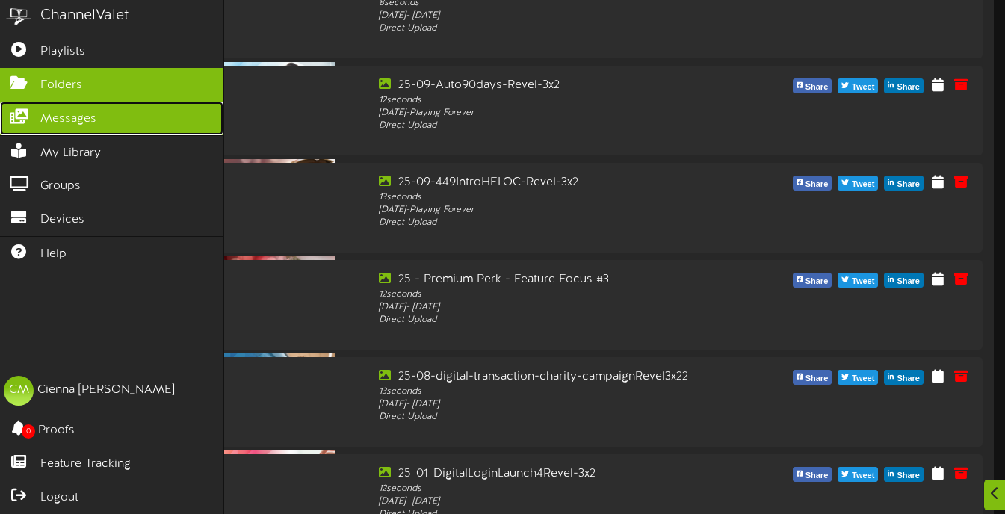
click at [22, 114] on icon at bounding box center [18, 114] width 37 height 11
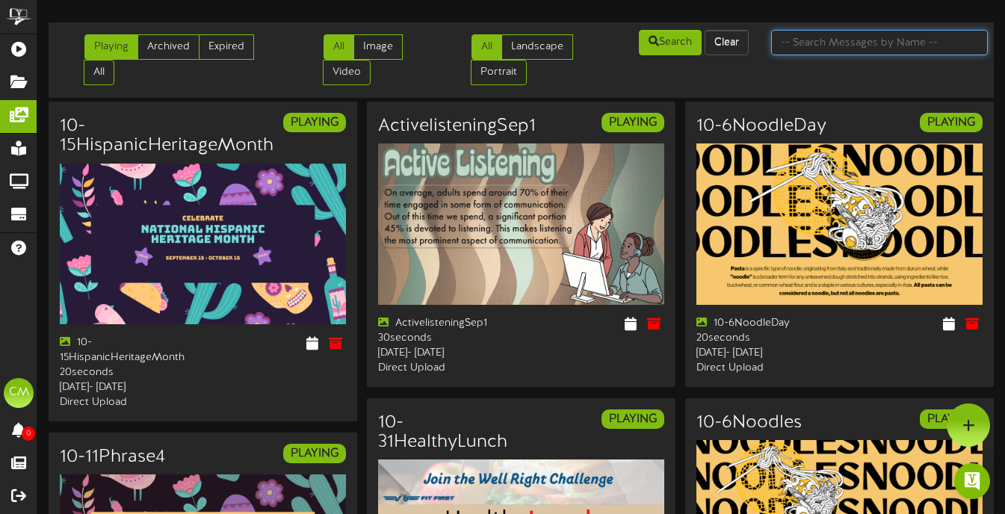
click at [914, 41] on input "text" at bounding box center [879, 42] width 217 height 25
type input "60"
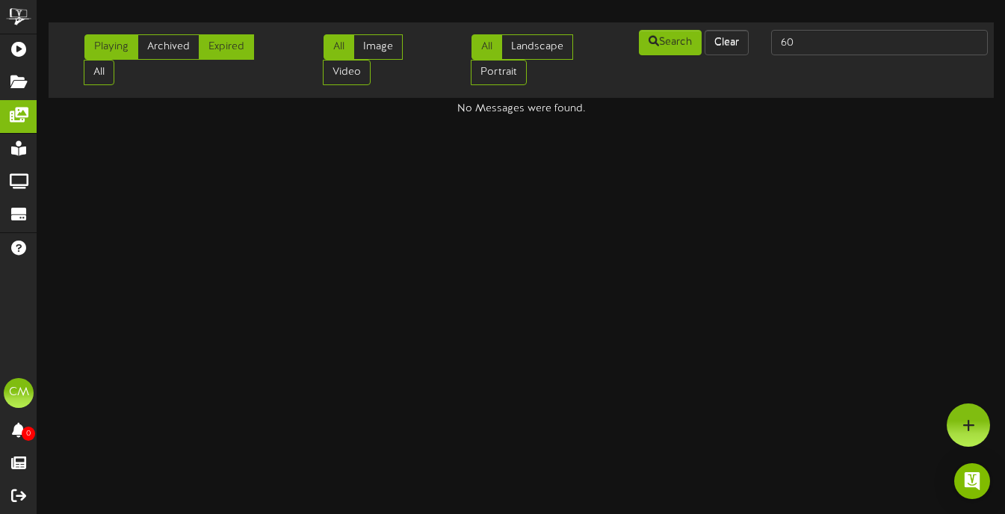
click at [213, 39] on link "Expired" at bounding box center [226, 46] width 55 height 25
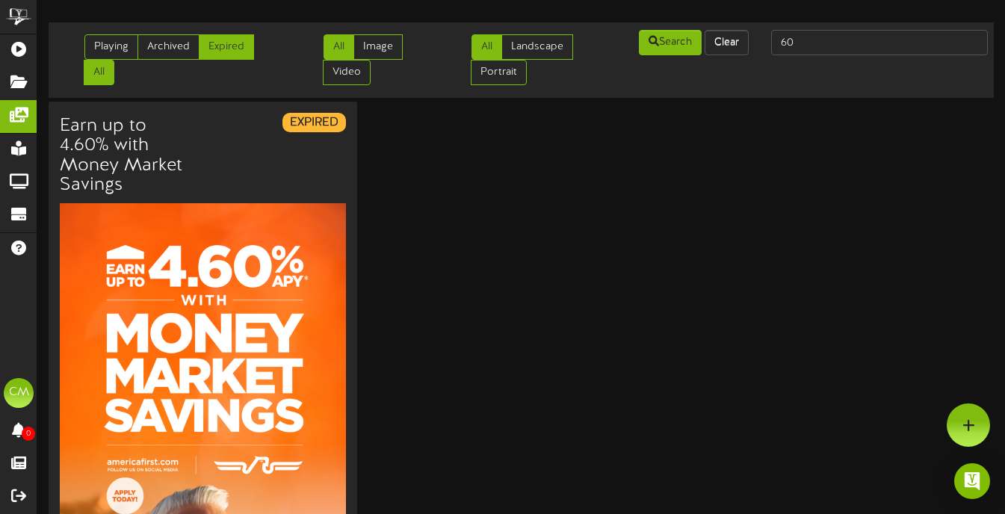
click at [107, 79] on link "All" at bounding box center [99, 72] width 31 height 25
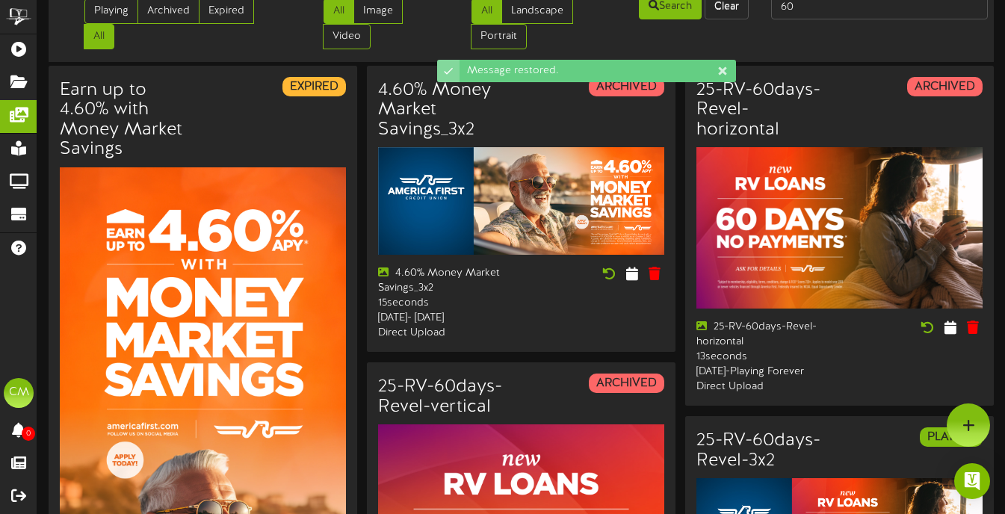
scroll to position [49, 0]
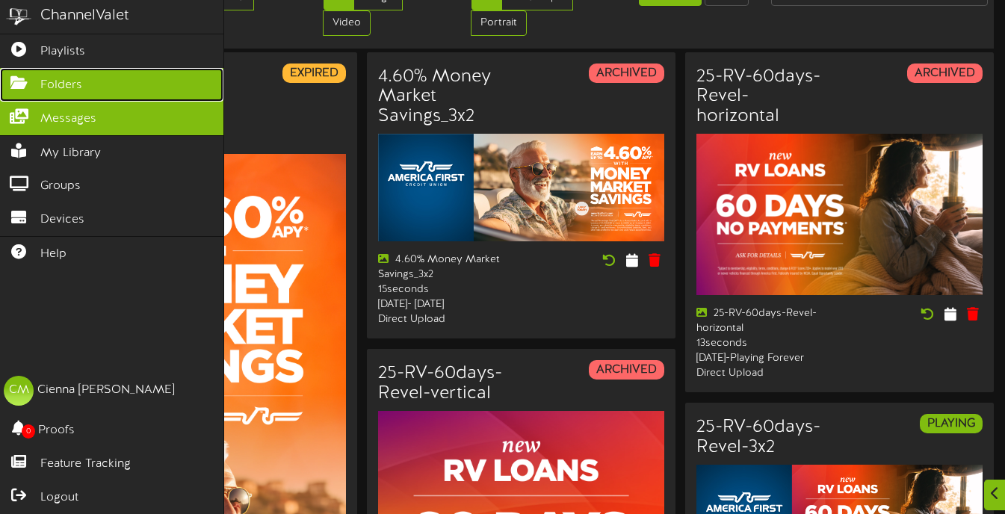
click at [21, 93] on link "Folders" at bounding box center [111, 85] width 223 height 34
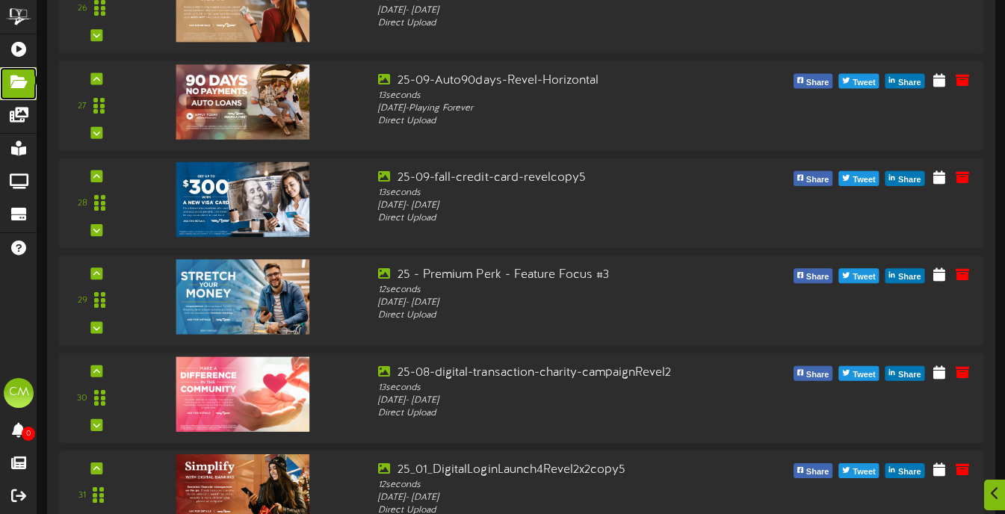
scroll to position [2885, 0]
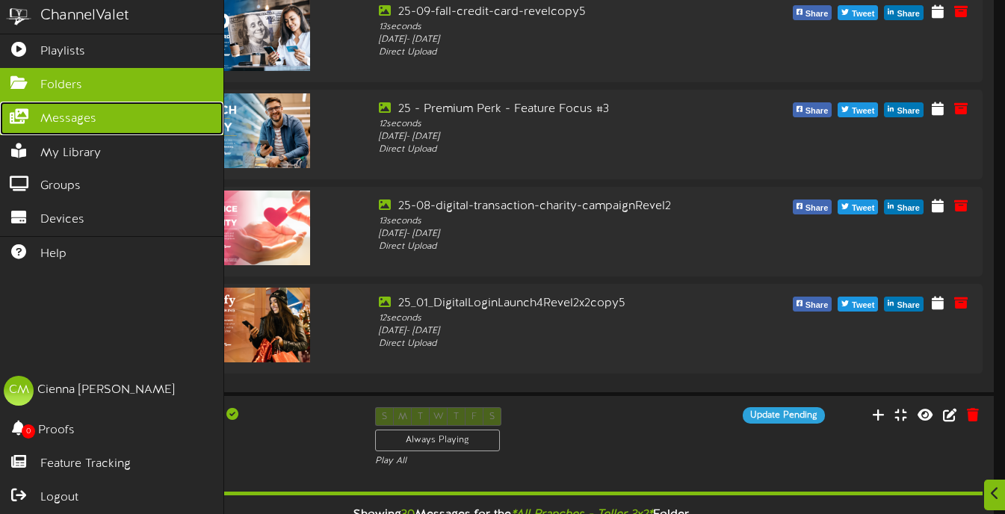
click at [36, 122] on link "Messages" at bounding box center [111, 119] width 223 height 34
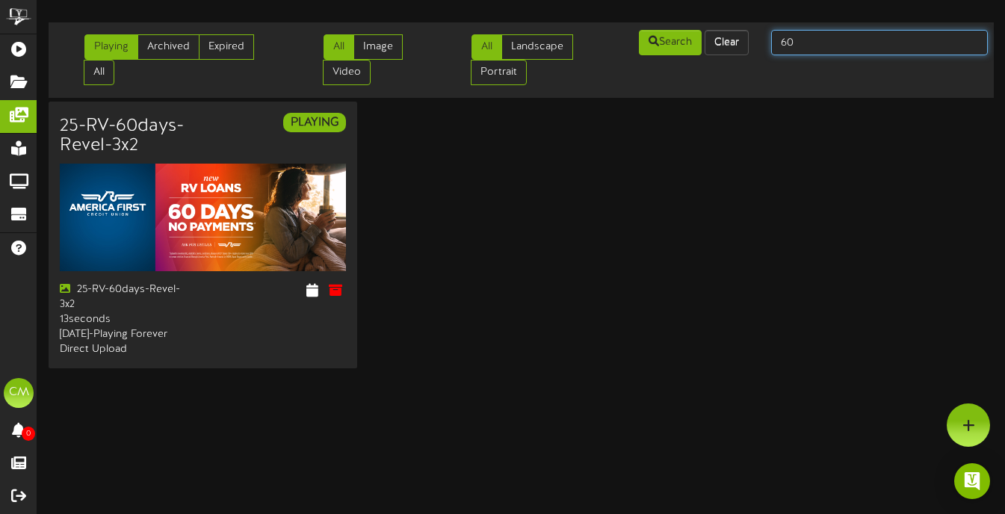
click at [849, 42] on input "60" at bounding box center [879, 42] width 217 height 25
type input "0"
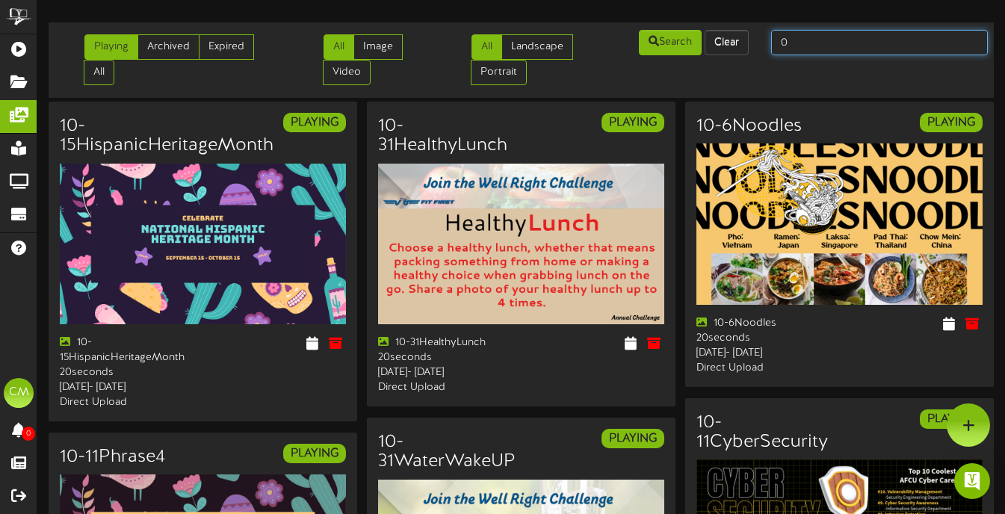
click at [830, 45] on input "0" at bounding box center [879, 42] width 217 height 25
type input "0%"
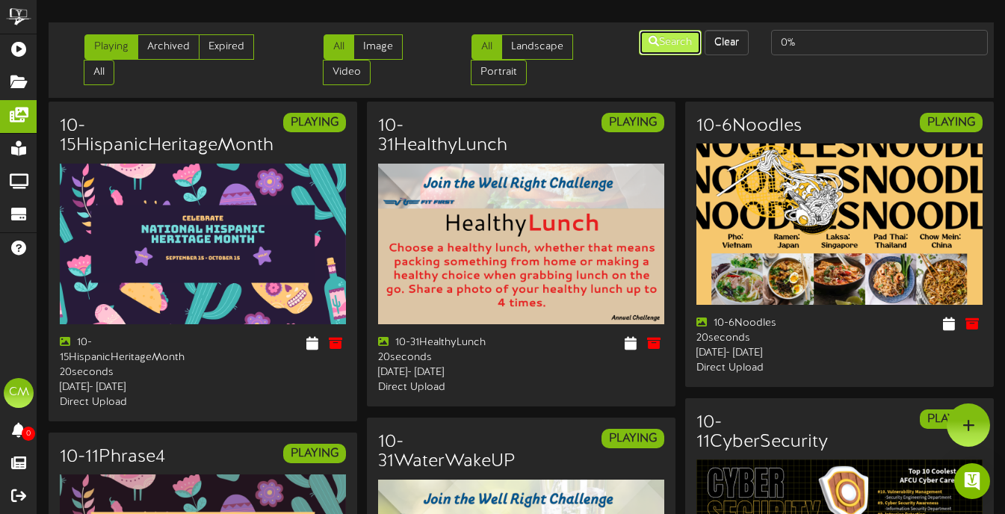
click at [639, 36] on button "Search" at bounding box center [670, 42] width 63 height 25
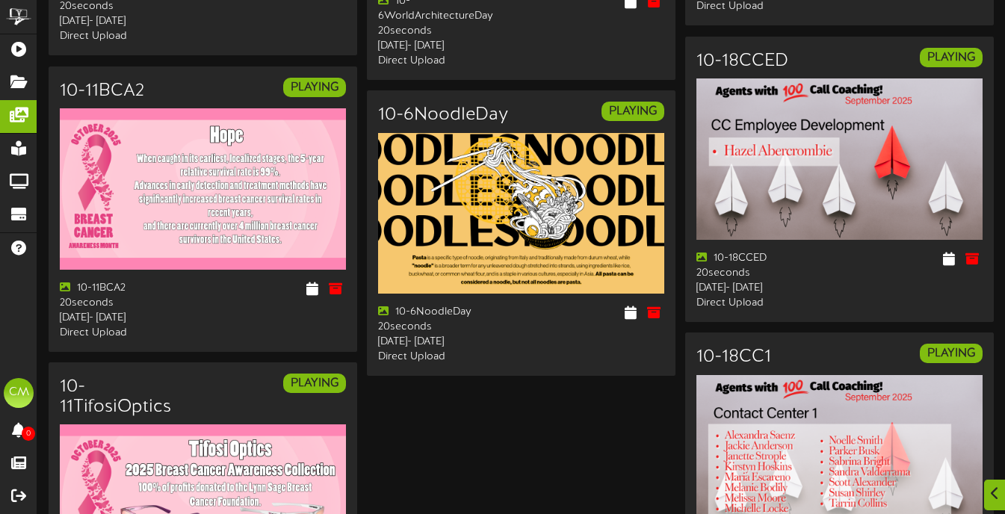
scroll to position [1907, 0]
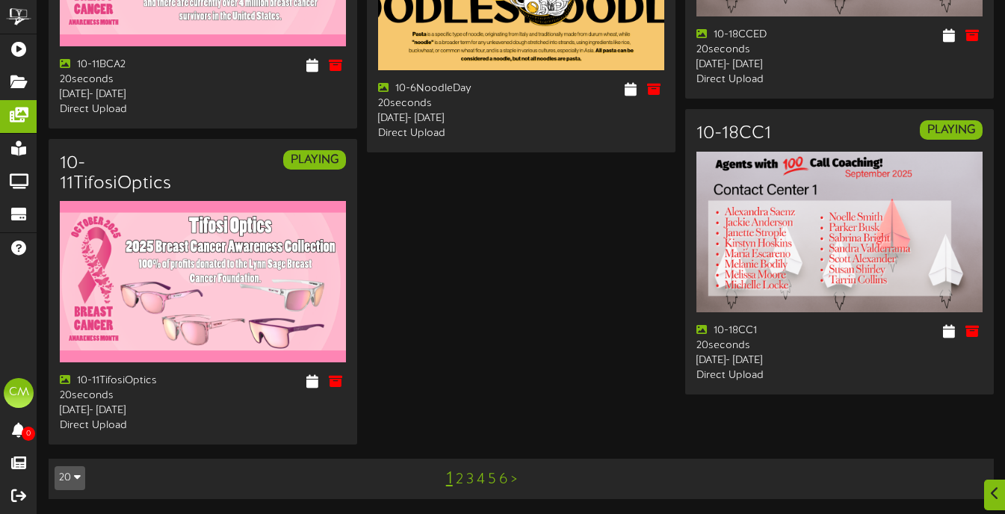
click at [458, 488] on link "2" at bounding box center [459, 480] width 7 height 16
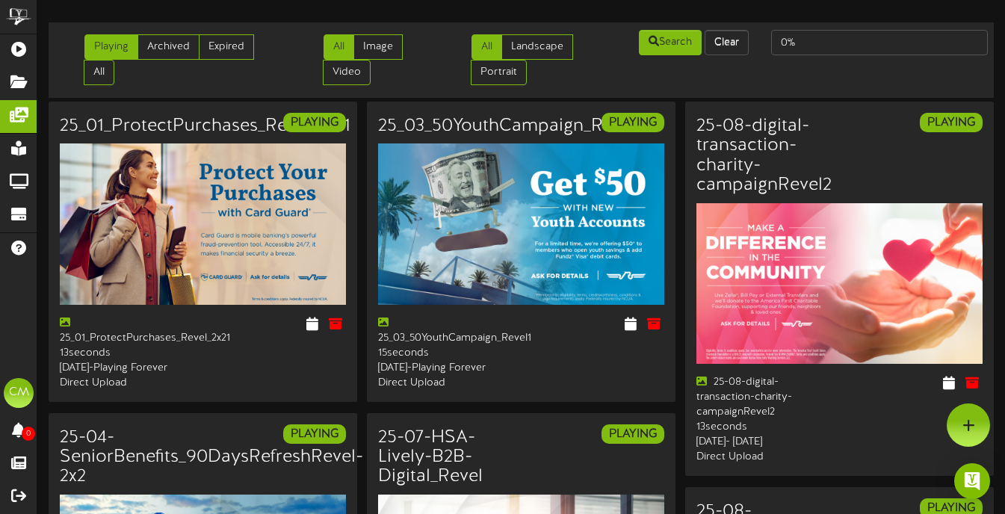
click at [803, 47] on input "0%" at bounding box center [879, 42] width 217 height 25
type input "0"
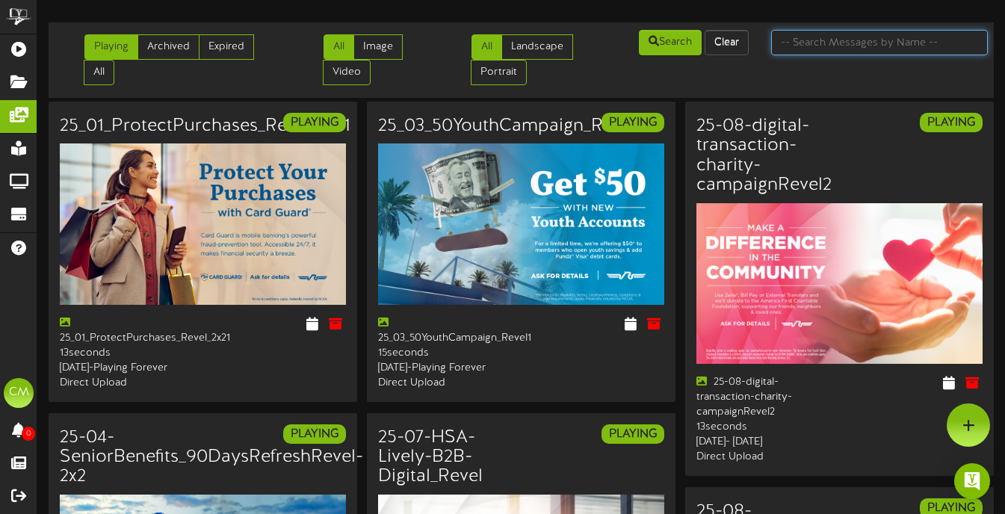
type input "k"
type input "low"
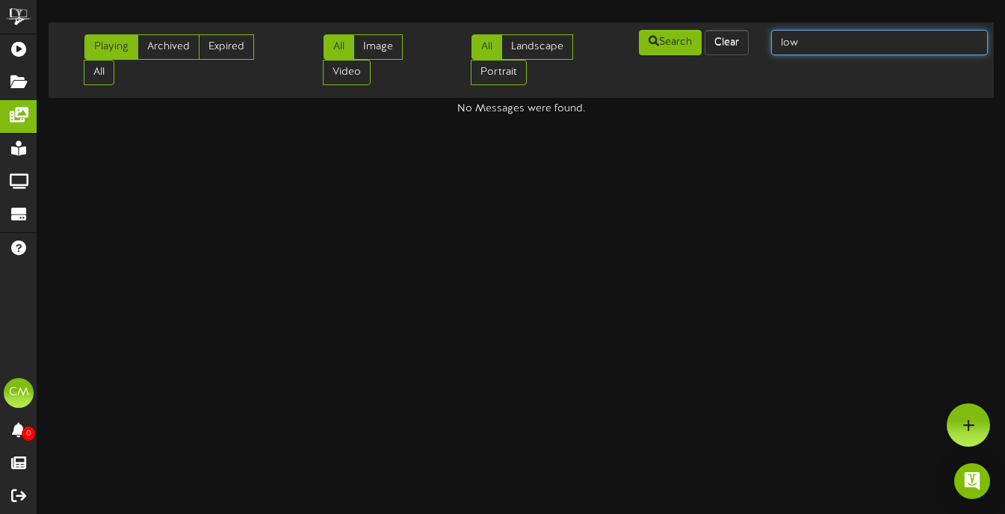
click at [809, 46] on input "low" at bounding box center [879, 42] width 217 height 25
type input "low rate"
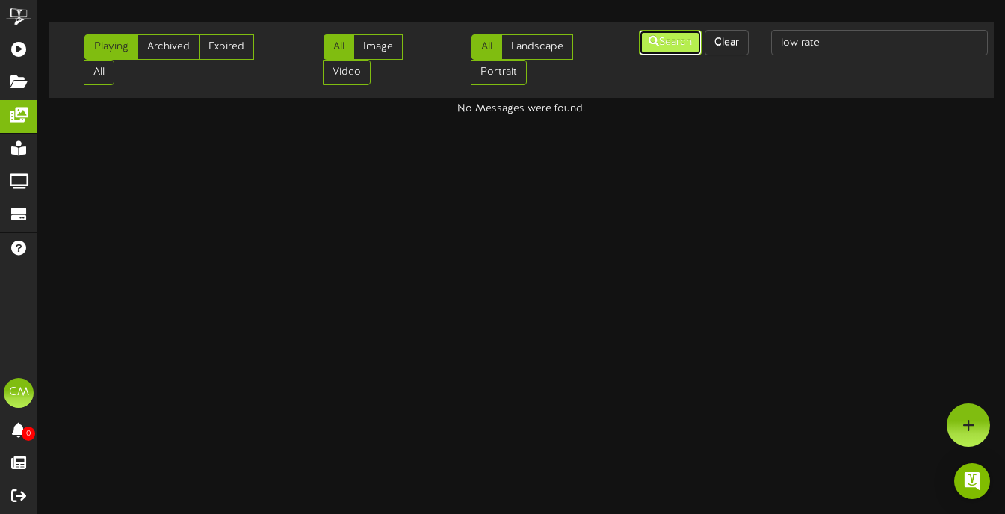
click at [681, 53] on button "Search" at bounding box center [670, 42] width 63 height 25
click at [94, 69] on link "All" at bounding box center [99, 72] width 31 height 25
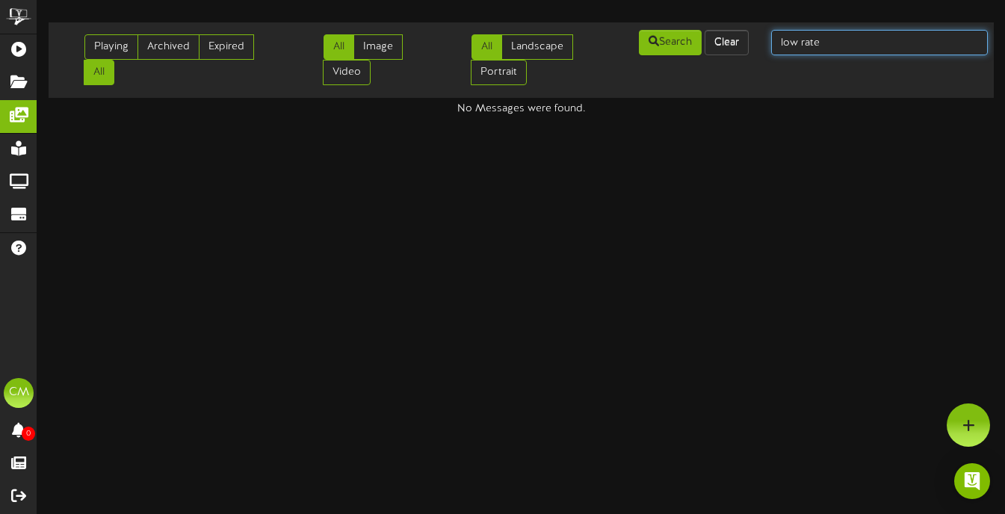
click at [840, 43] on input "low rate" at bounding box center [879, 42] width 217 height 25
type input "credit"
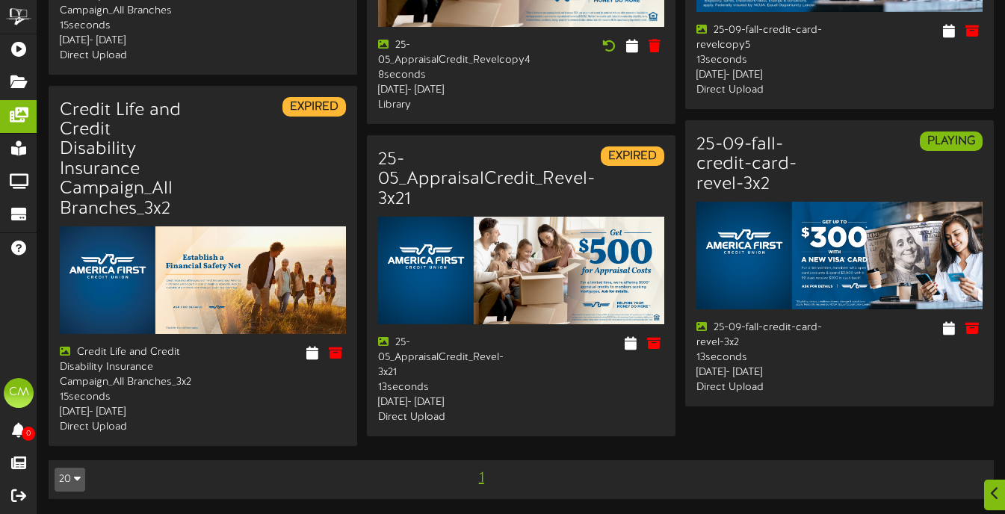
scroll to position [1369, 0]
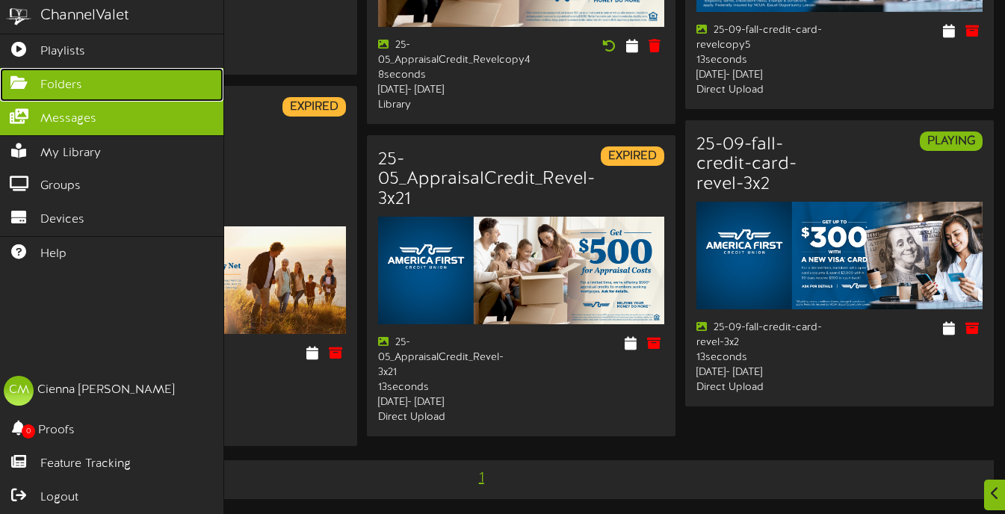
click at [35, 90] on link "Folders" at bounding box center [111, 85] width 223 height 34
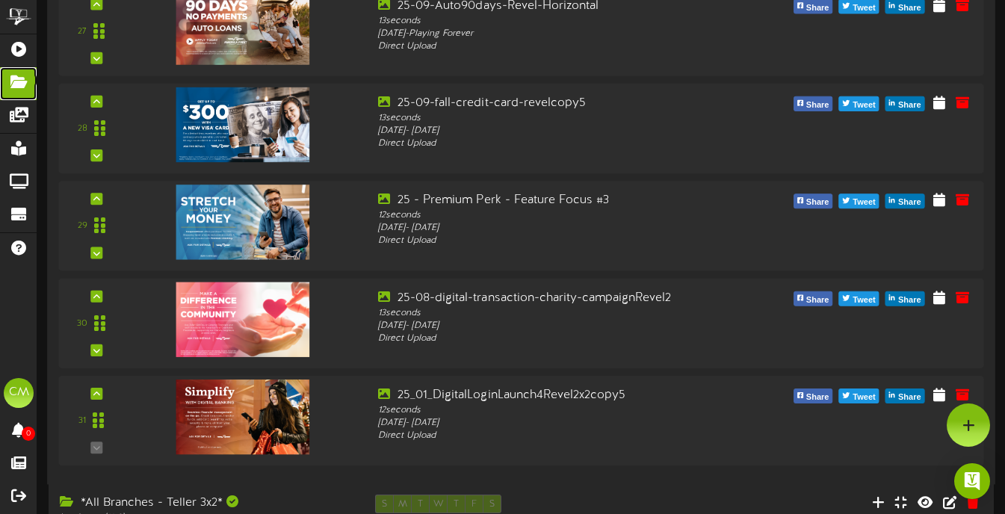
scroll to position [2660, 0]
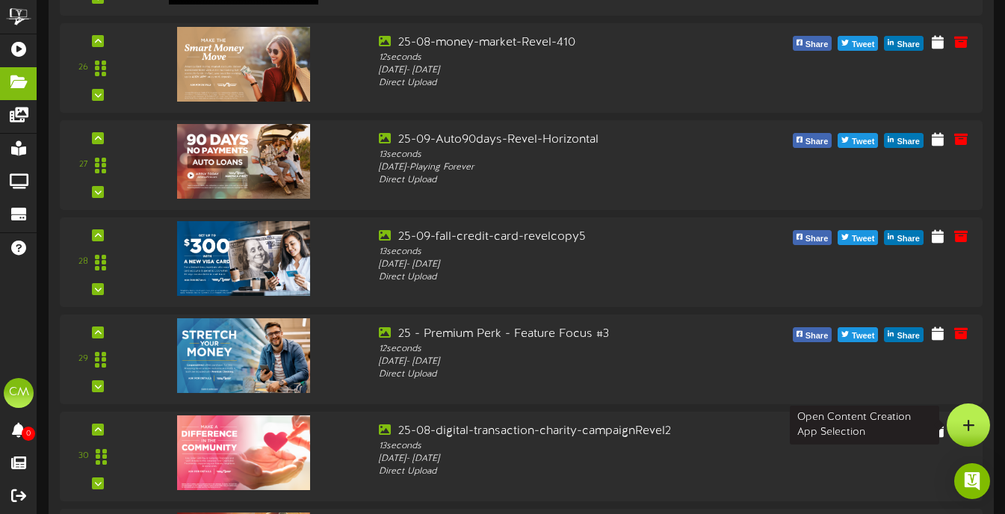
click at [957, 425] on div at bounding box center [968, 425] width 43 height 43
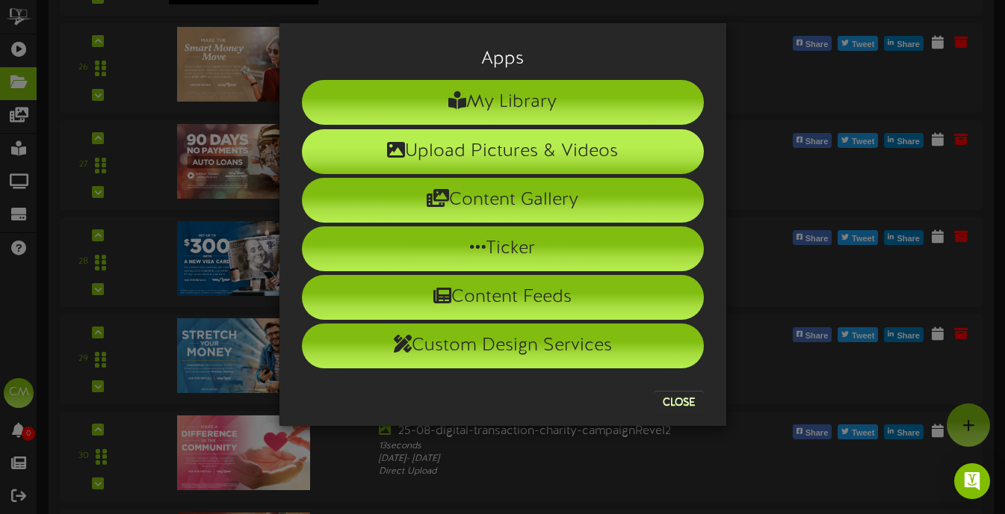
click at [541, 156] on li "Upload Pictures & Videos" at bounding box center [503, 151] width 402 height 45
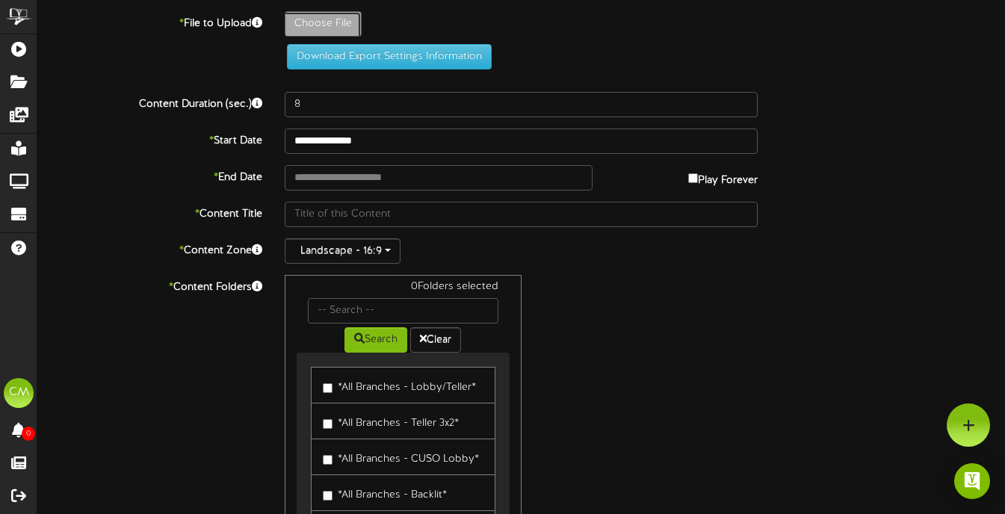
type input "**********"
type input "25-09-0Platinumlowrate-Revel-3x2"
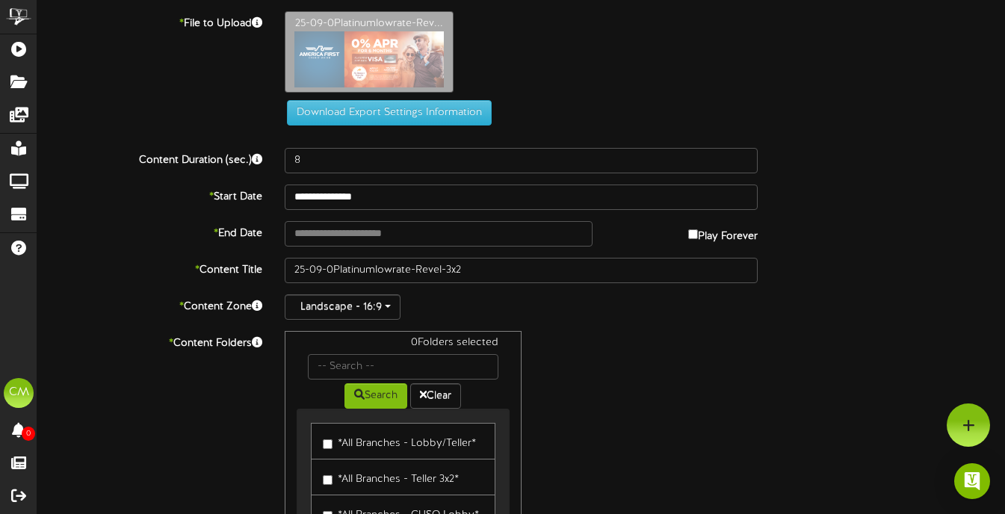
click at [403, 174] on div "**********" at bounding box center [521, 347] width 968 height 672
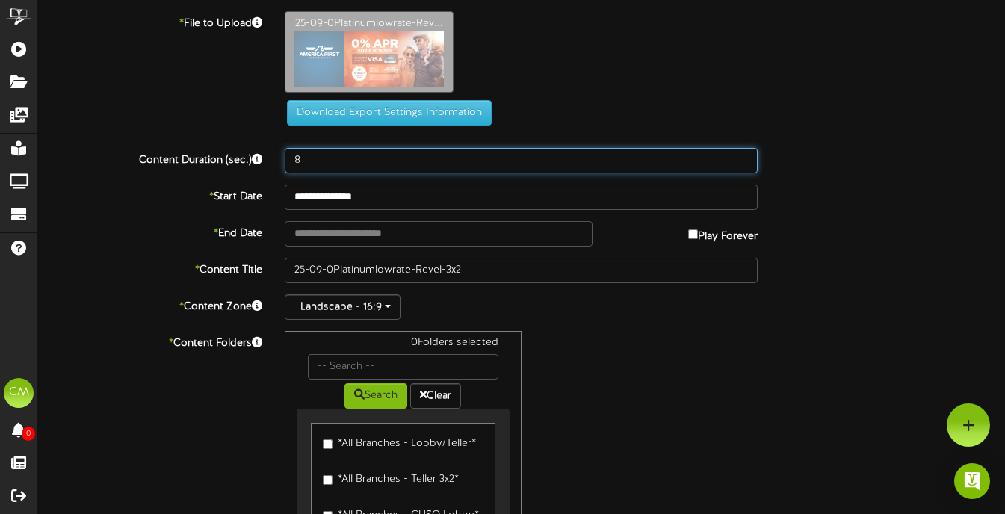
click at [400, 167] on input "8" at bounding box center [521, 160] width 473 height 25
type input "8"
type input "13"
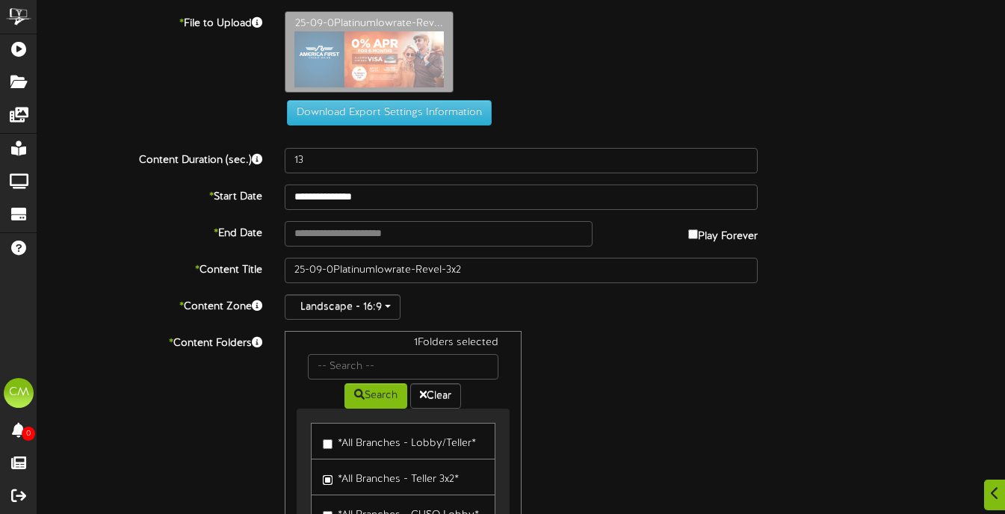
scroll to position [240, 0]
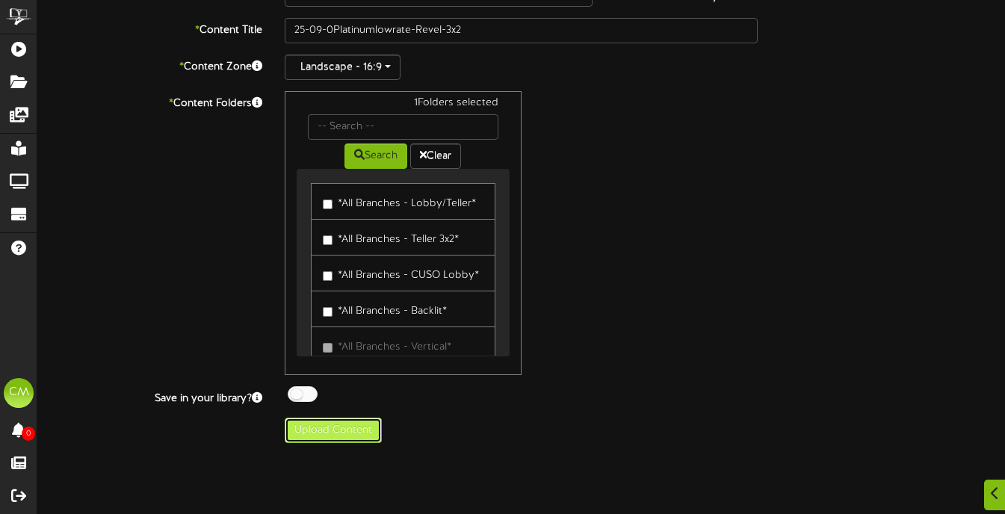
click at [353, 434] on button "Upload Content" at bounding box center [333, 430] width 97 height 25
type input "**********"
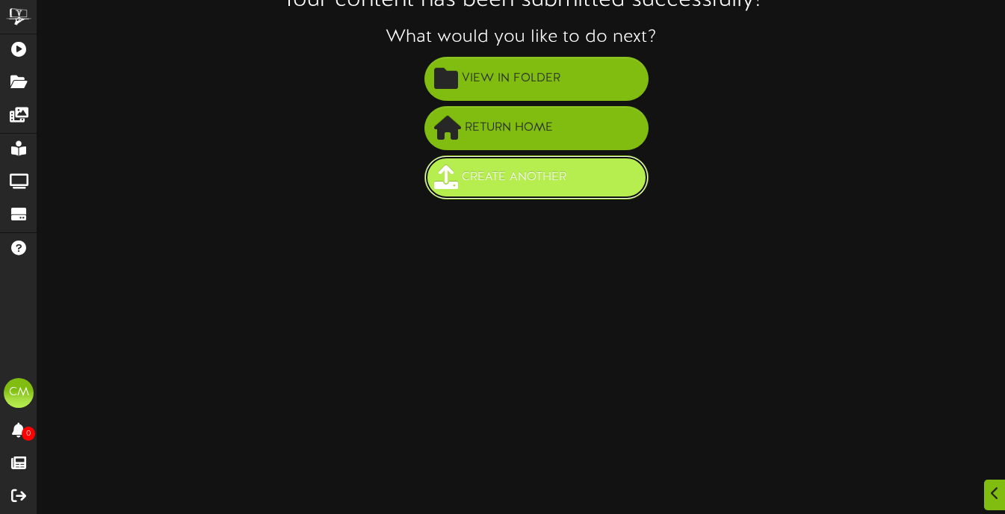
click at [505, 172] on span "Create Another" at bounding box center [514, 177] width 112 height 25
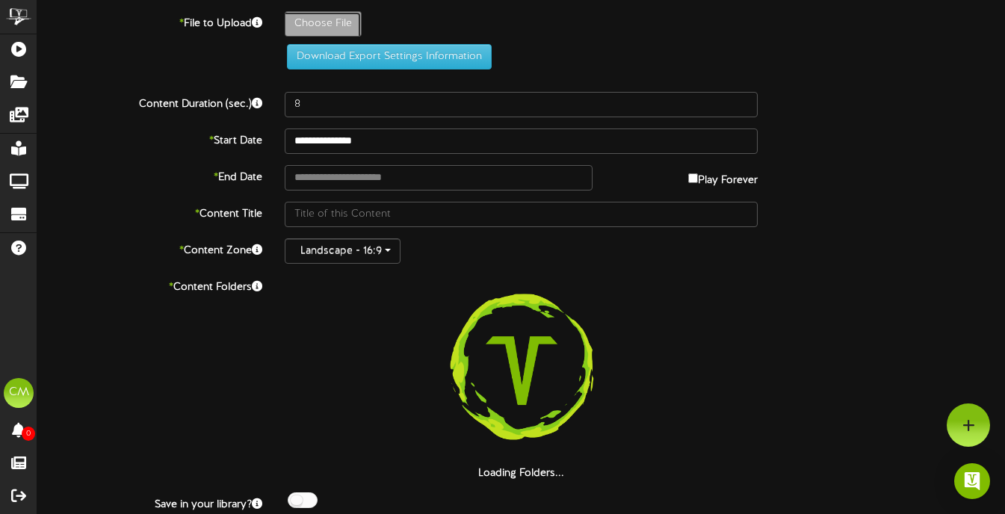
type input "**********"
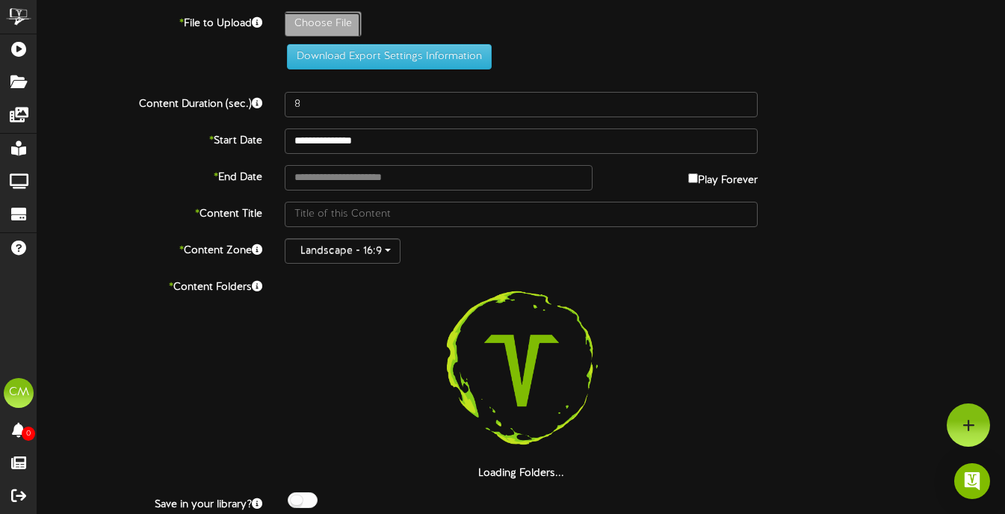
type input "25-09-0Platinumlowrate-Revel-Horizontal"
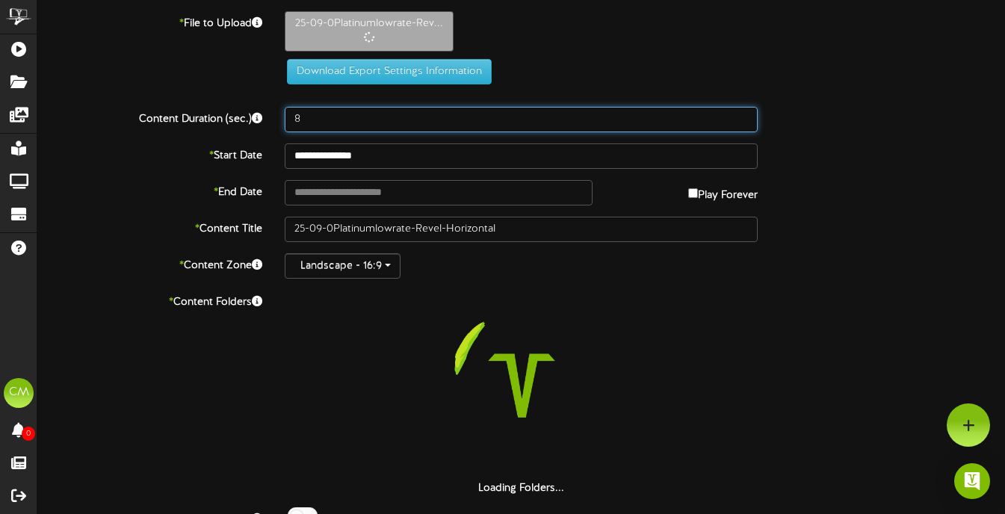
drag, startPoint x: 312, startPoint y: 125, endPoint x: 263, endPoint y: 125, distance: 48.6
click at [263, 123] on div "Content Duration (sec.) 8" at bounding box center [521, 119] width 990 height 25
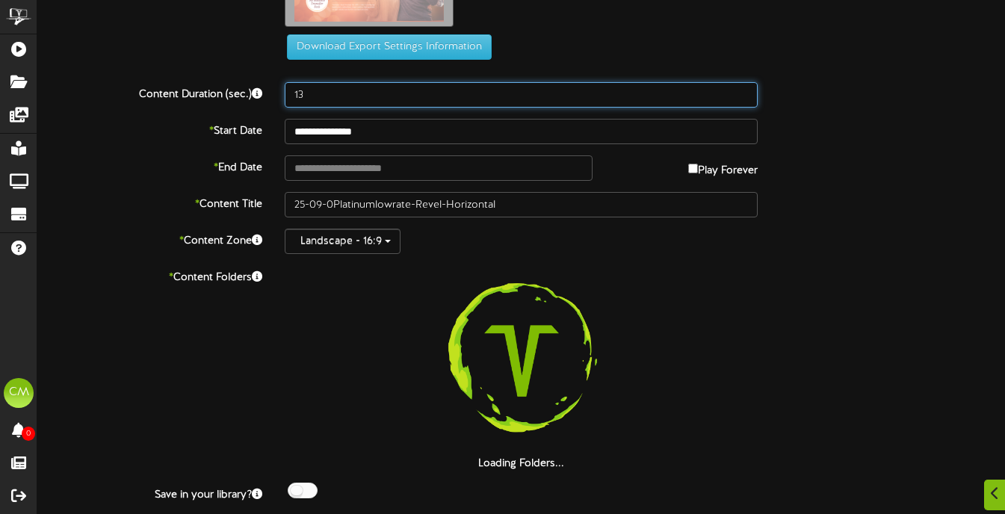
scroll to position [93, 0]
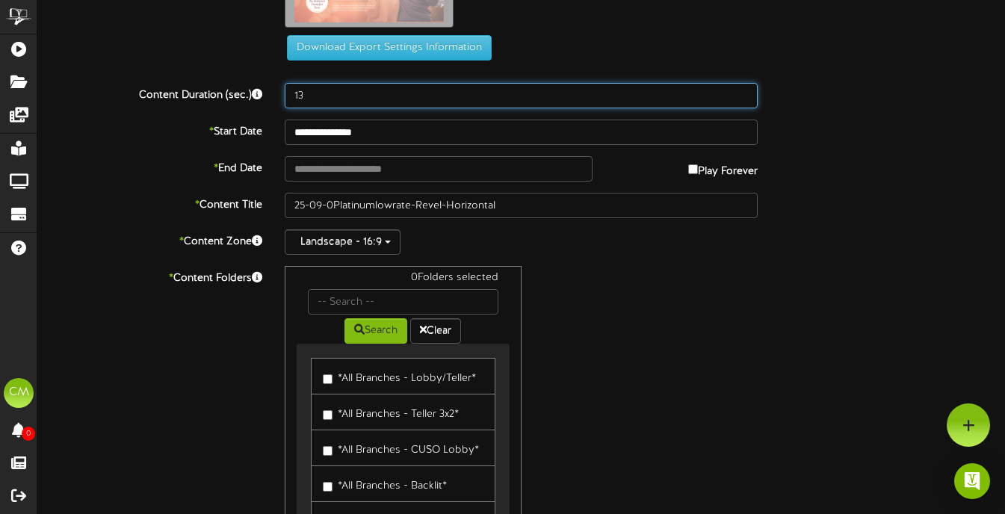
type input "13"
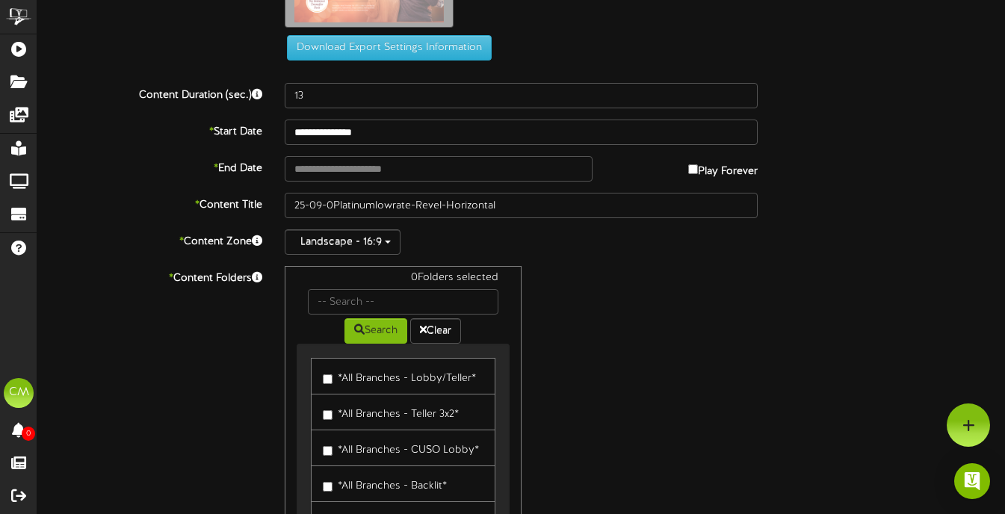
click at [334, 418] on label "*All Branches - Teller 3x2*" at bounding box center [391, 412] width 136 height 20
click at [365, 383] on label "*All Branches - Lobby/Teller*" at bounding box center [399, 376] width 153 height 20
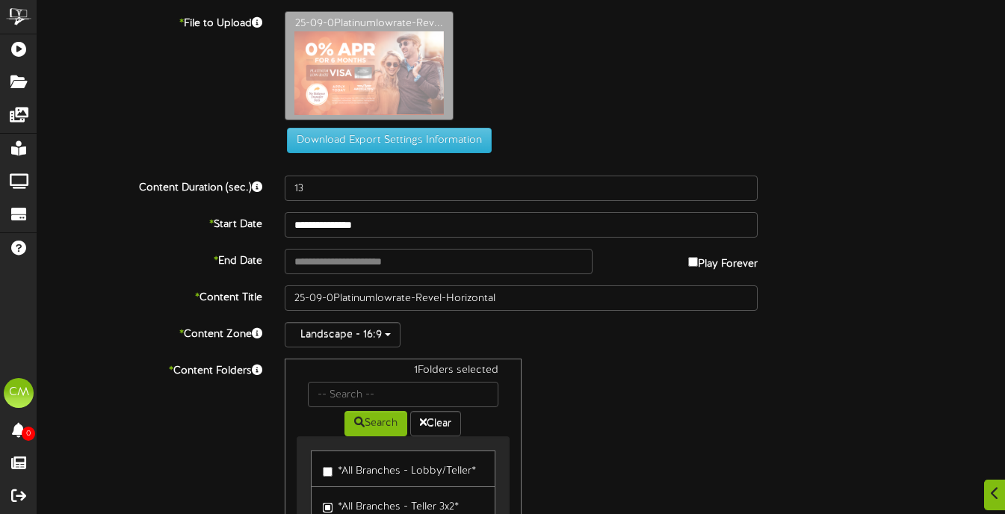
scroll to position [208, 0]
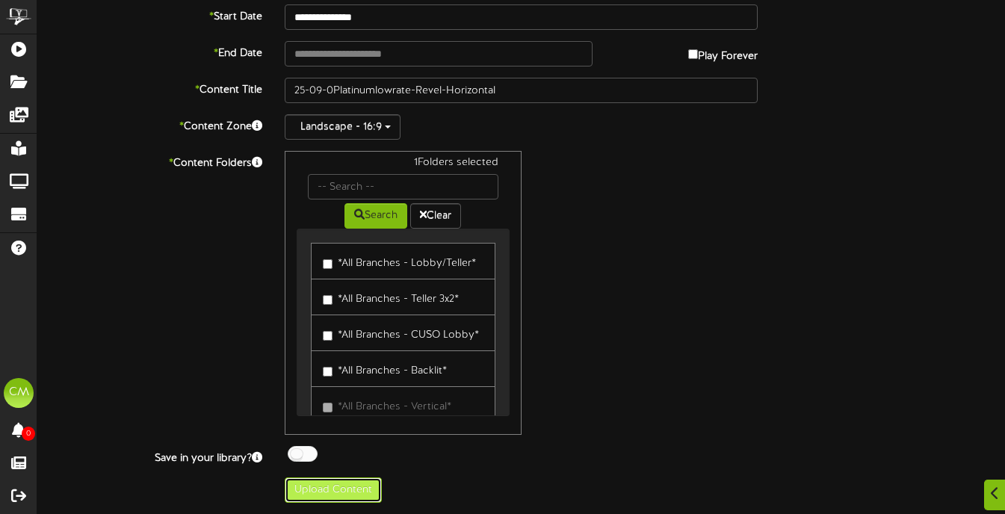
click at [363, 483] on button "Upload Content" at bounding box center [333, 490] width 97 height 25
type input "**********"
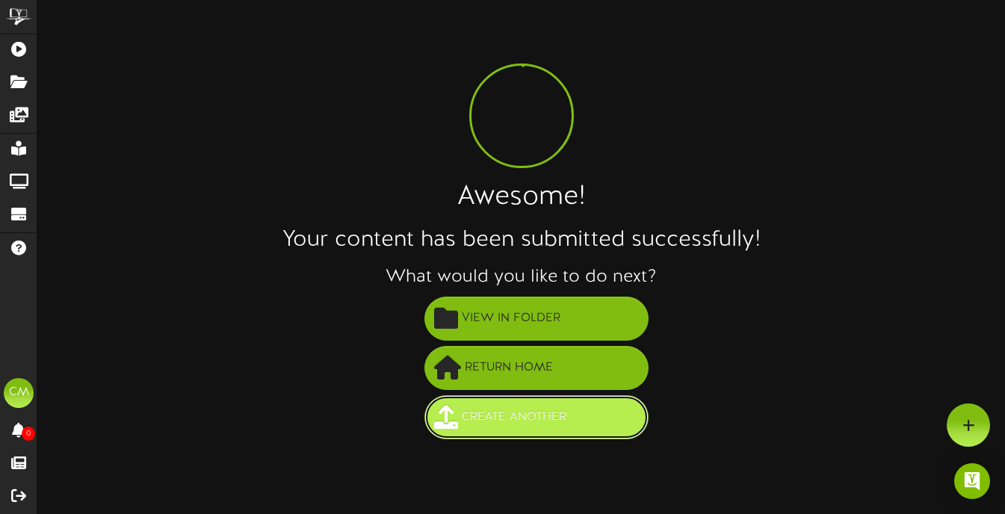
click at [525, 425] on span "Create Another" at bounding box center [514, 417] width 112 height 25
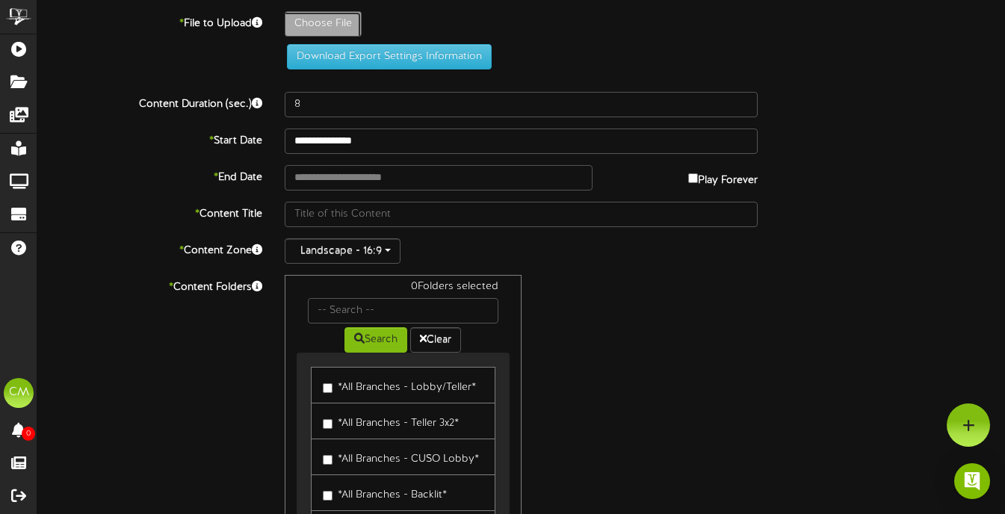
type input "**********"
type input "25-09-0Platinumlowrate-Revel-Vertical"
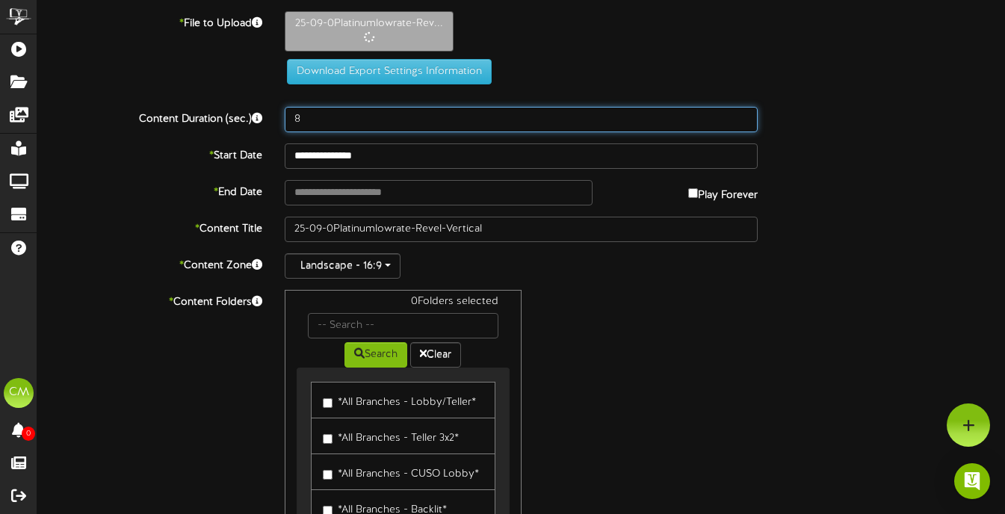
click at [334, 122] on input "8" at bounding box center [521, 119] width 473 height 25
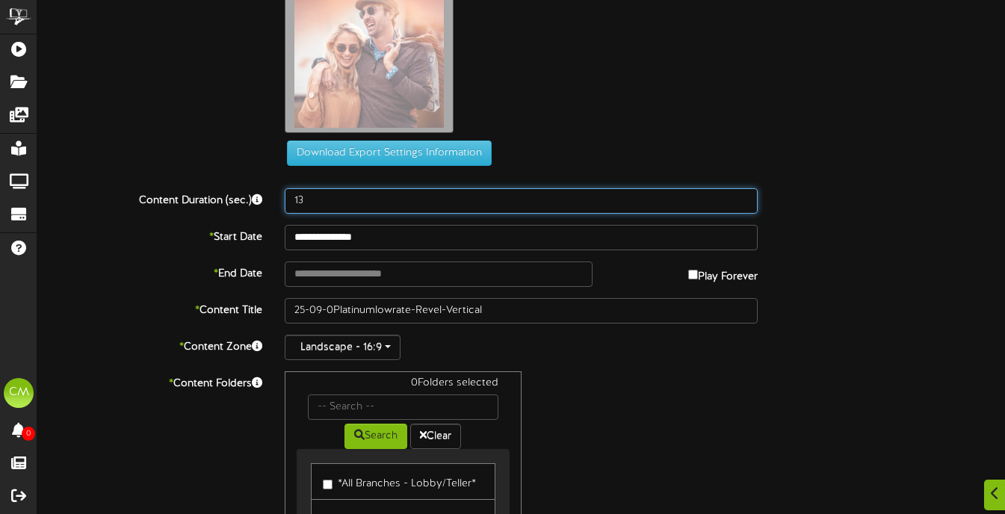
scroll to position [171, 0]
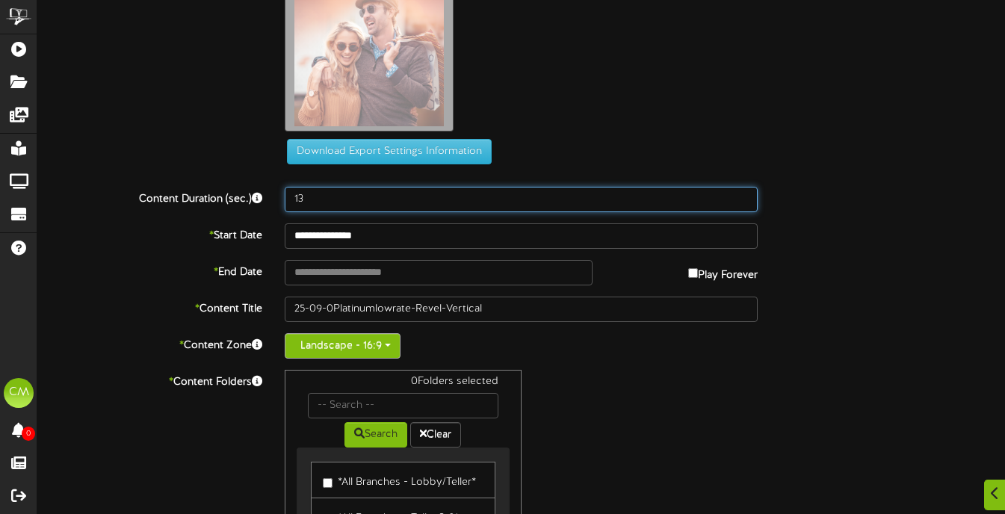
type input "13"
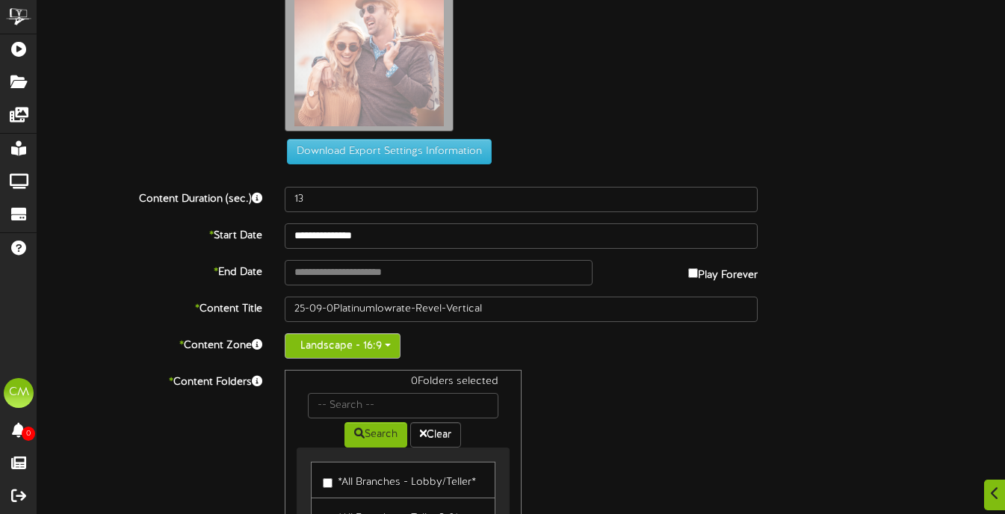
click at [345, 347] on button "Landscape - 16:9" at bounding box center [343, 345] width 116 height 25
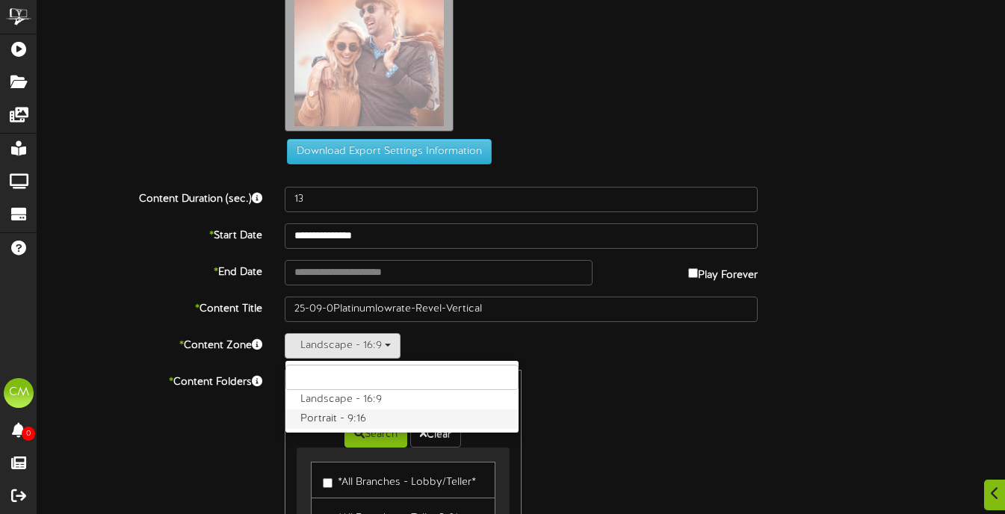
click at [325, 422] on label "Portrait - 9:16" at bounding box center [401, 419] width 233 height 19
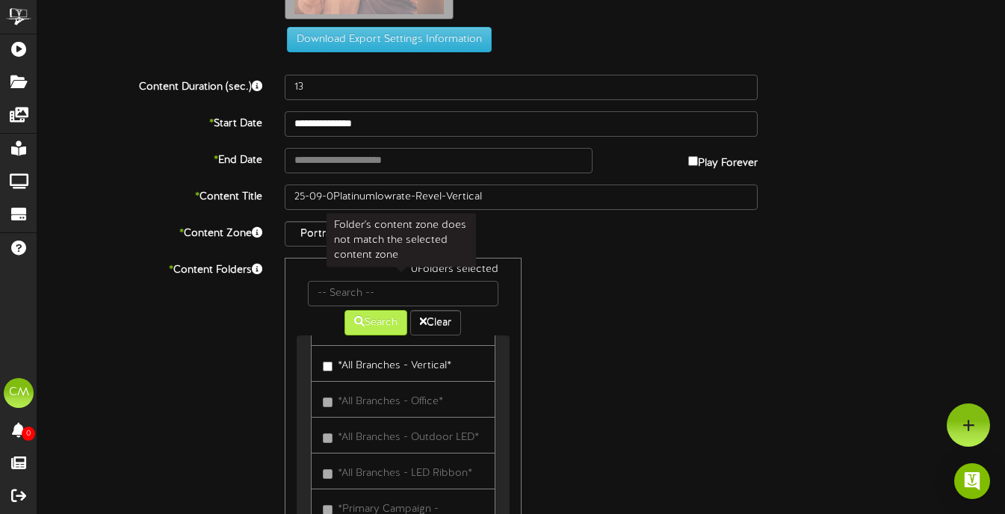
scroll to position [146, 0]
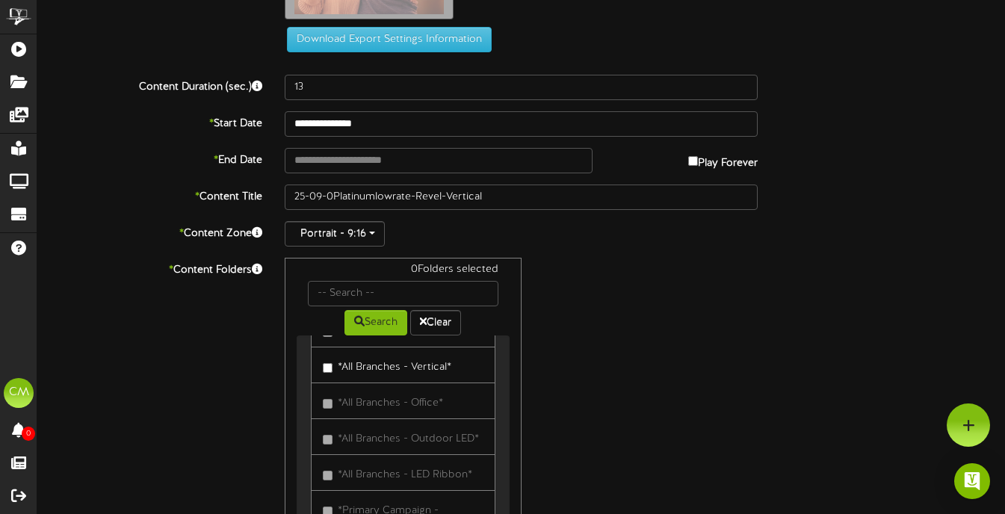
click at [363, 375] on label "*All Branches - Vertical*" at bounding box center [387, 365] width 129 height 20
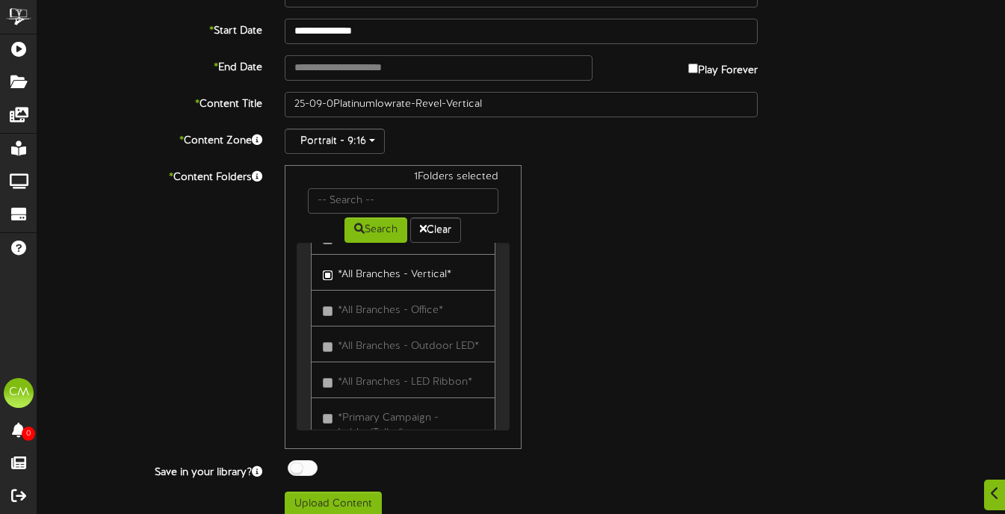
scroll to position [389, 0]
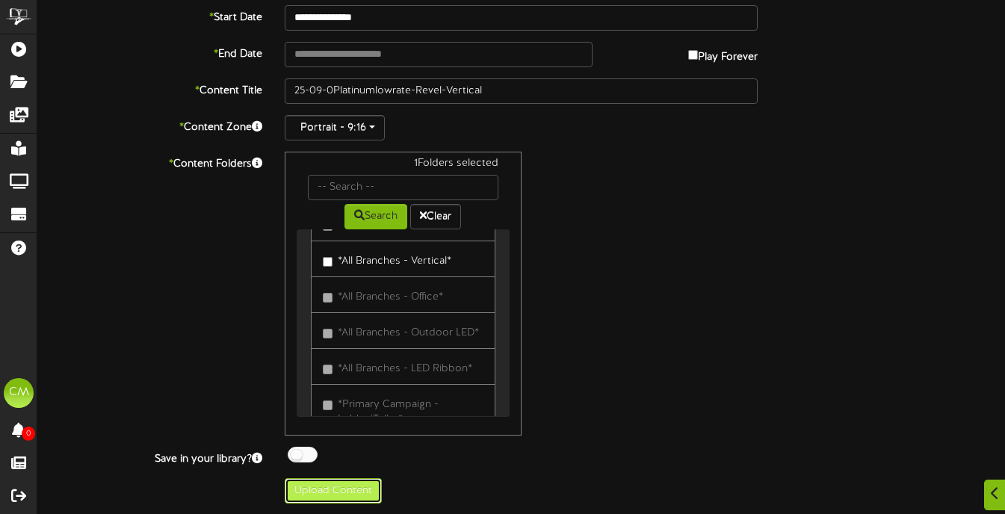
click at [357, 494] on button "Upload Content" at bounding box center [333, 490] width 97 height 25
type input "**********"
